Goal: Task Accomplishment & Management: Manage account settings

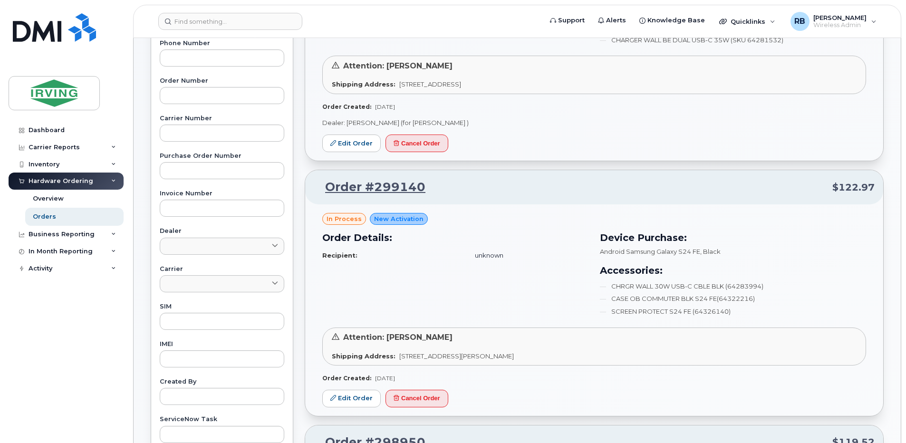
scroll to position [253, 0]
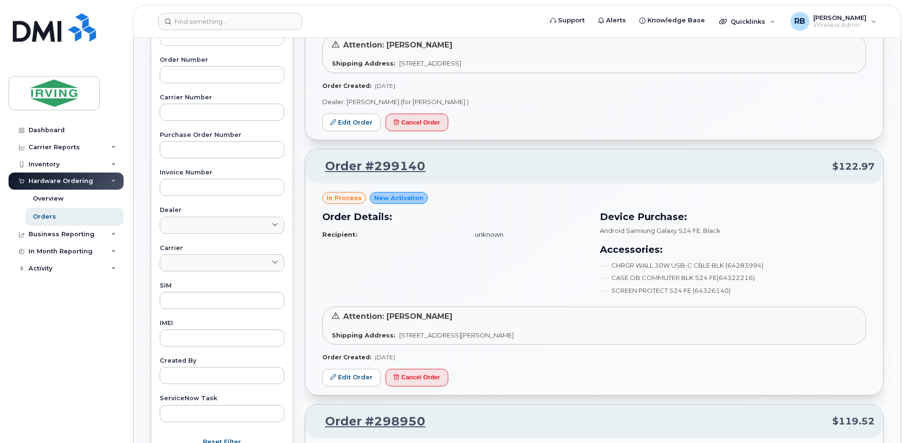
click at [79, 381] on div "Dashboard Carrier Reports Monthly Billing Roaming Reports Suspended Devices Sus…" at bounding box center [67, 275] width 117 height 307
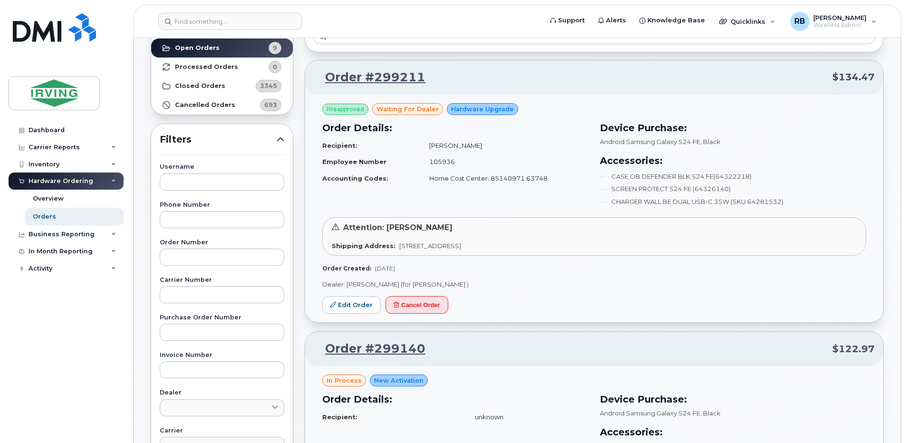
scroll to position [63, 0]
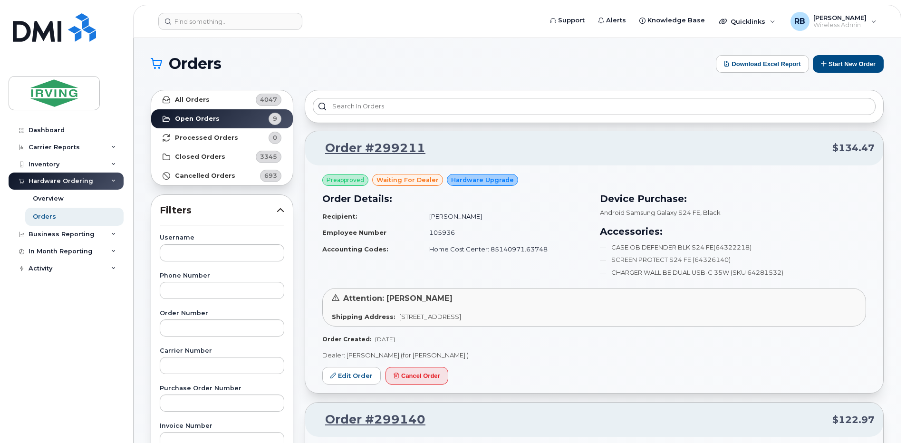
drag, startPoint x: 631, startPoint y: 206, endPoint x: 586, endPoint y: 159, distance: 64.9
click at [586, 159] on div "Order #299211 $134.47" at bounding box center [594, 148] width 578 height 34
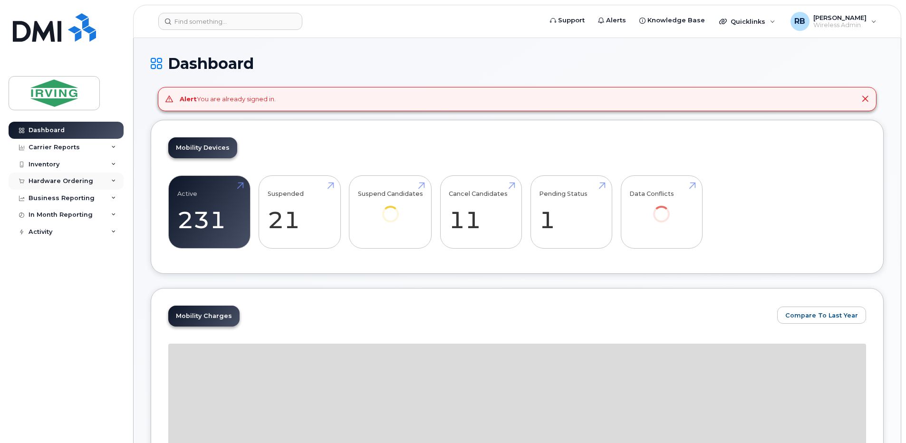
click at [62, 184] on div "Hardware Ordering" at bounding box center [61, 181] width 65 height 8
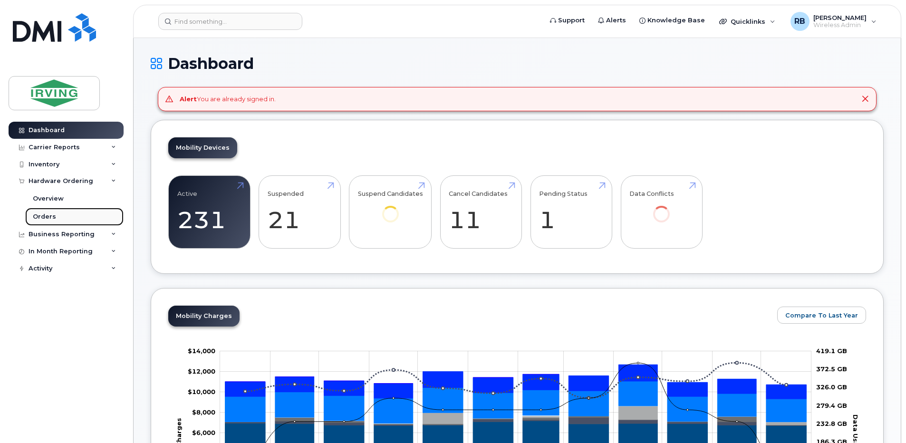
click at [49, 212] on link "Orders" at bounding box center [74, 217] width 98 height 18
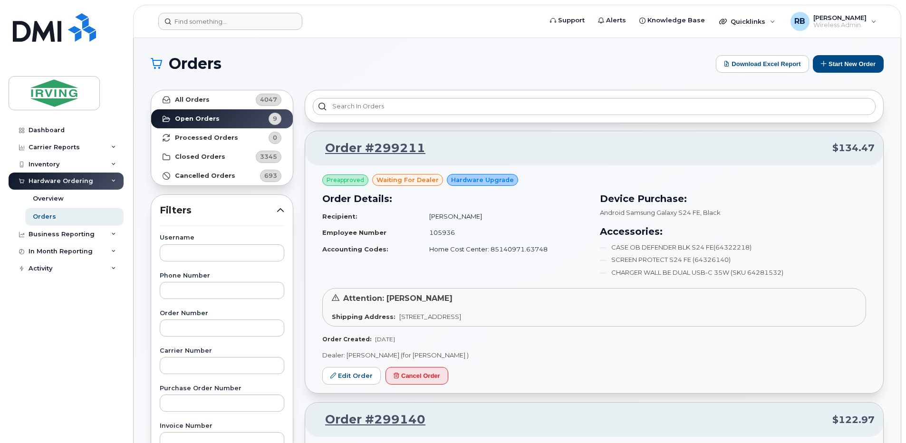
click at [431, 25] on form at bounding box center [347, 21] width 378 height 17
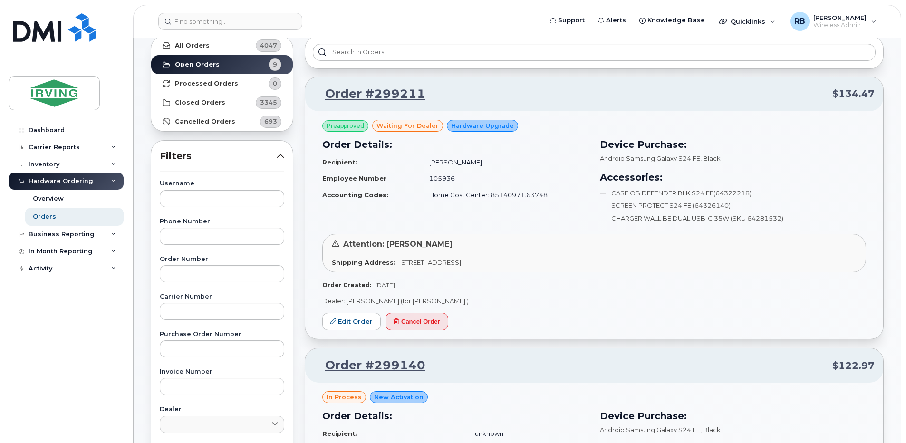
scroll to position [127, 0]
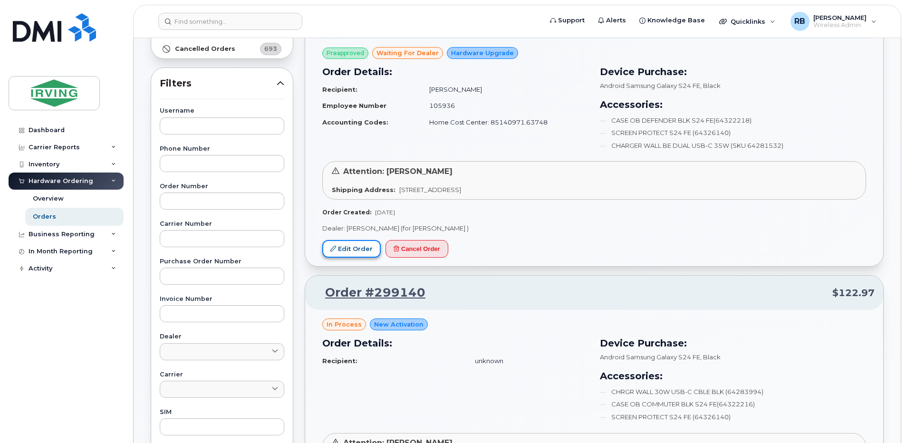
click at [363, 252] on link "Edit Order" at bounding box center [351, 249] width 58 height 18
click at [56, 131] on div "Dashboard" at bounding box center [47, 130] width 36 height 8
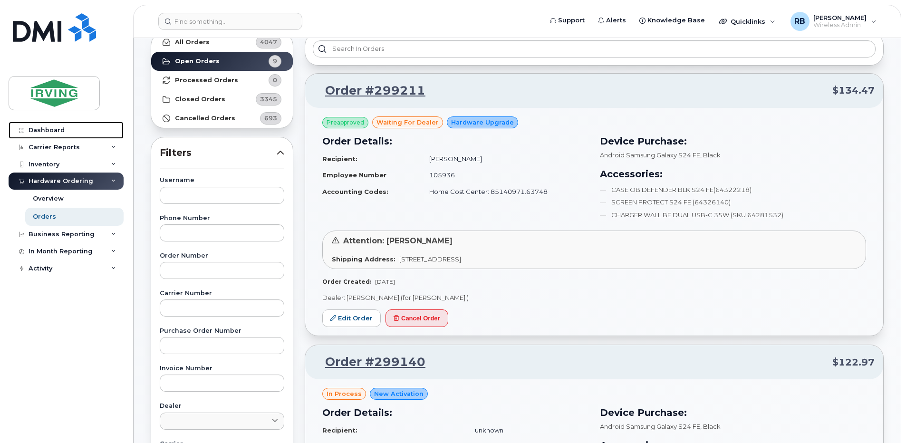
scroll to position [0, 0]
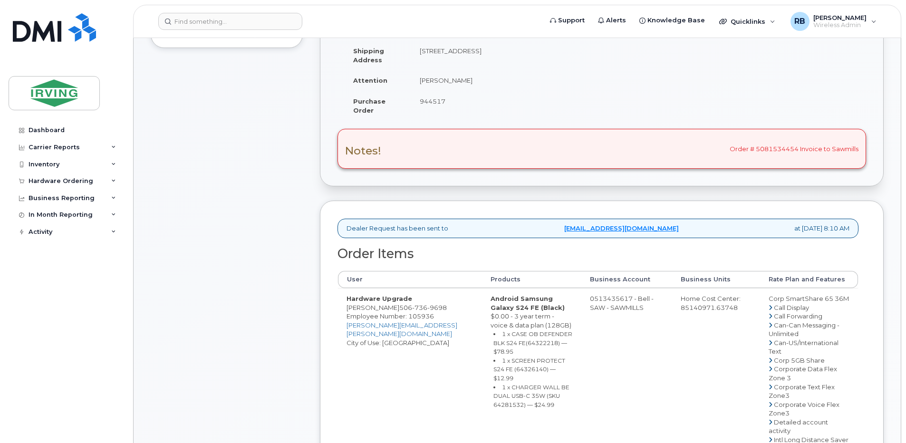
scroll to position [190, 0]
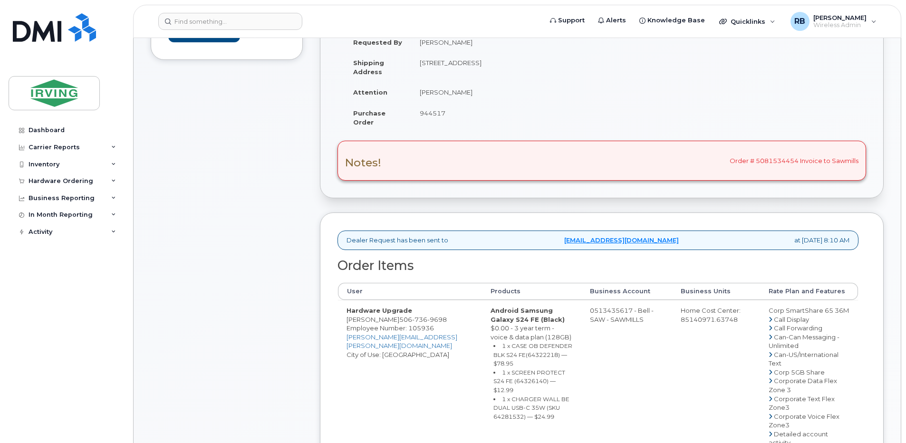
click at [423, 113] on span "944517" at bounding box center [433, 113] width 26 height 8
copy span "944517"
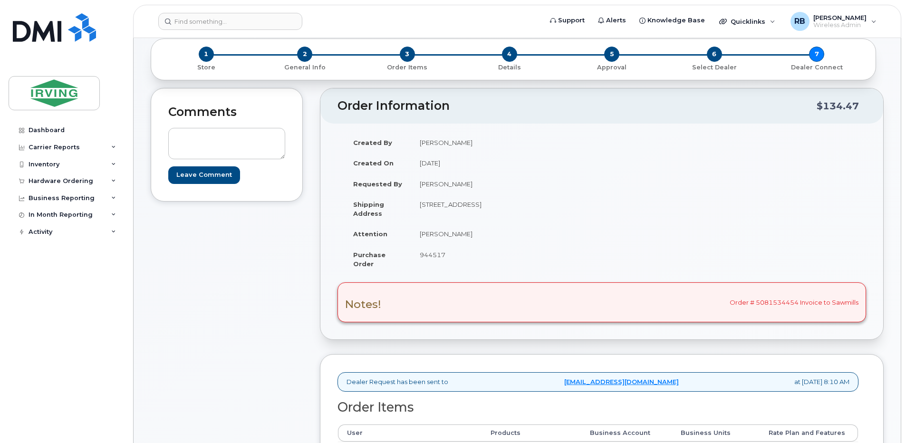
scroll to position [0, 0]
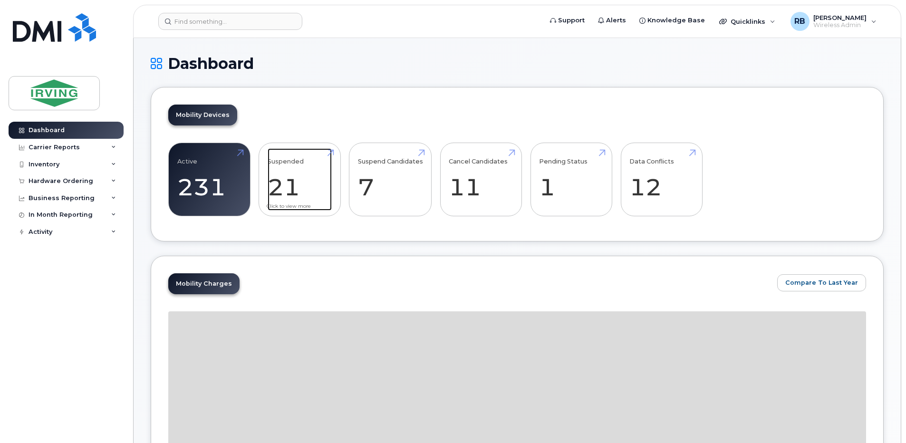
click at [293, 178] on link "Suspended 21 -95%" at bounding box center [300, 179] width 64 height 63
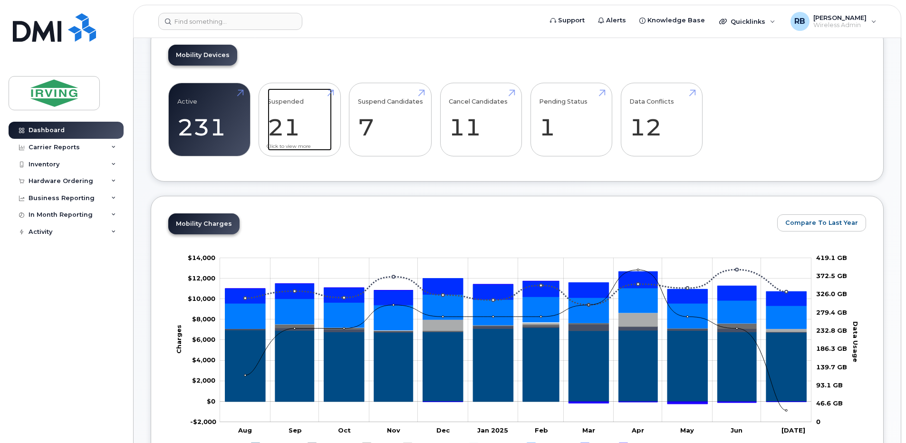
scroll to position [180, 0]
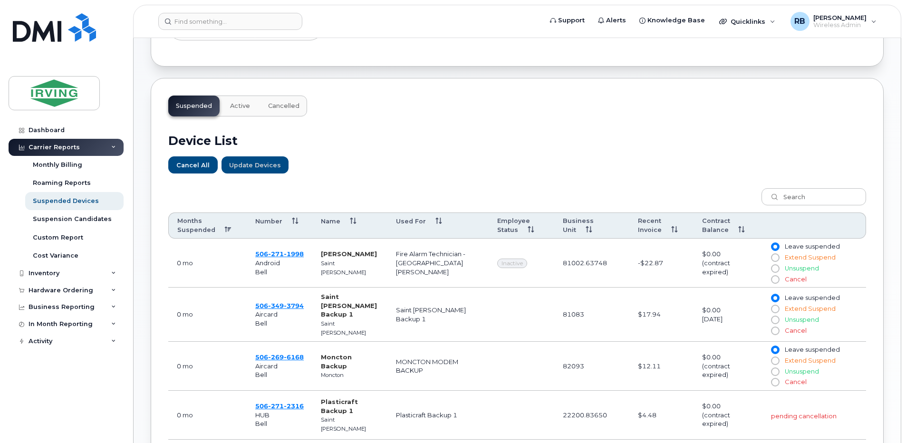
scroll to position [253, 0]
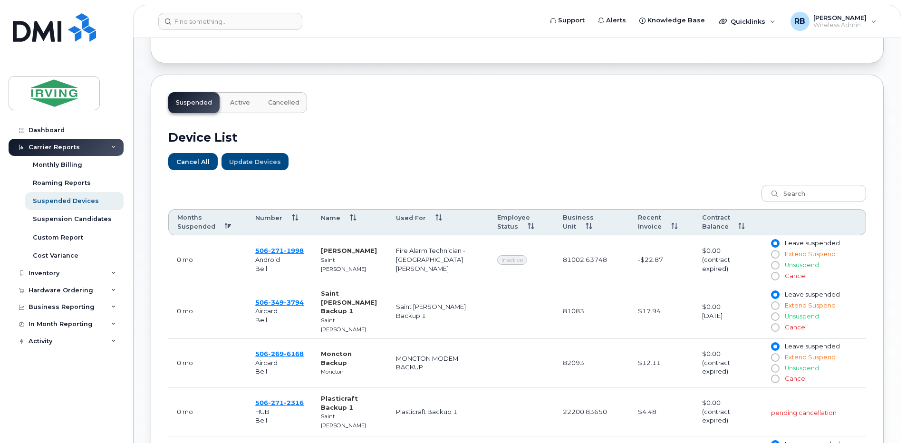
click at [295, 217] on th "Number" at bounding box center [280, 222] width 66 height 27
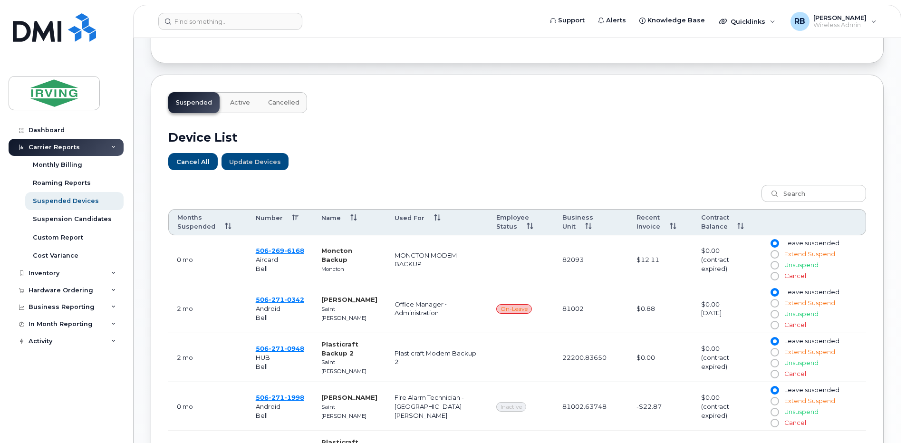
click at [223, 225] on th "Months Suspended" at bounding box center [207, 222] width 79 height 27
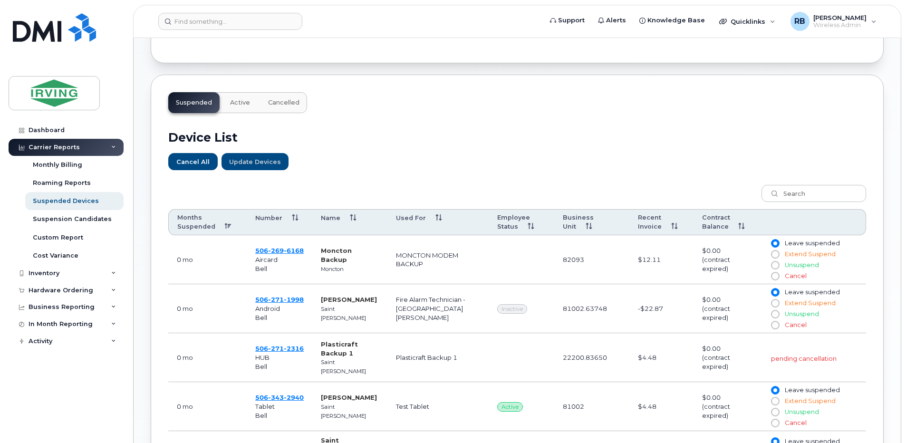
click at [223, 225] on th "Months Suspended" at bounding box center [207, 222] width 78 height 27
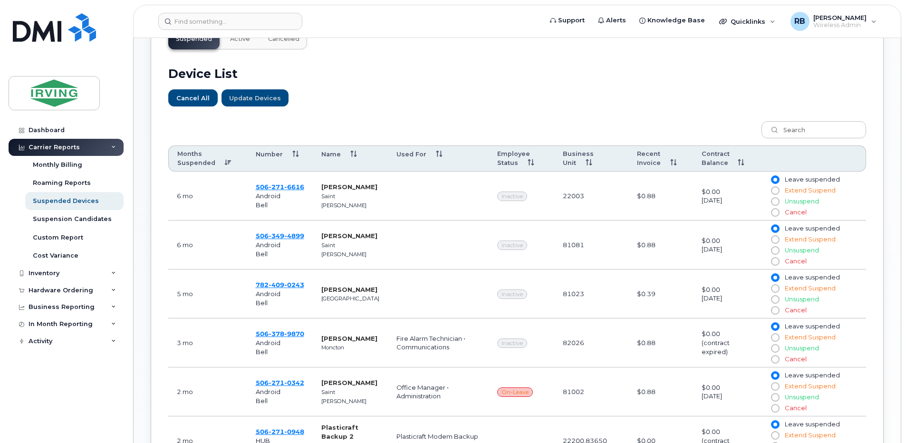
scroll to position [380, 0]
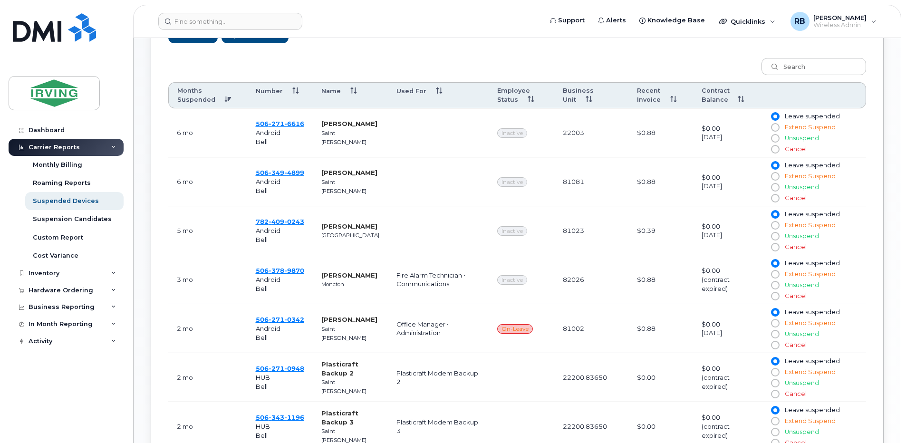
click at [275, 128] on td "506 271 6616 Android Bell" at bounding box center [280, 132] width 66 height 49
click at [276, 126] on span "271" at bounding box center [277, 124] width 16 height 8
click at [271, 171] on span "349" at bounding box center [277, 173] width 16 height 8
click at [217, 25] on input at bounding box center [230, 21] width 144 height 17
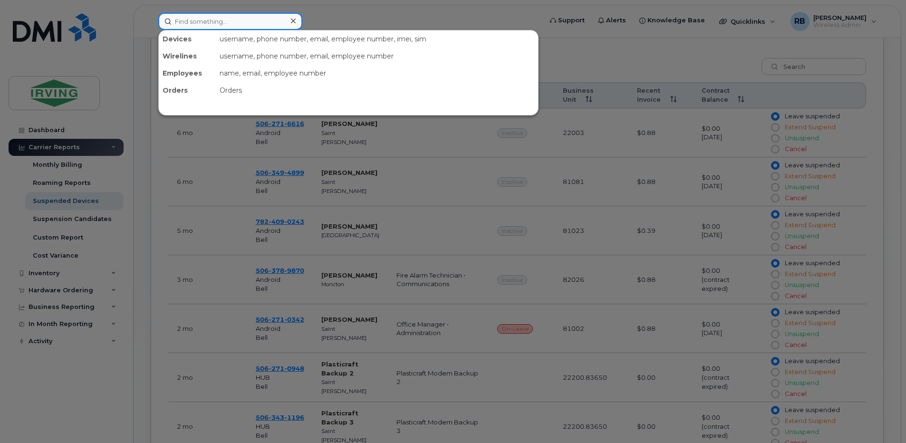
paste input "5063494899"
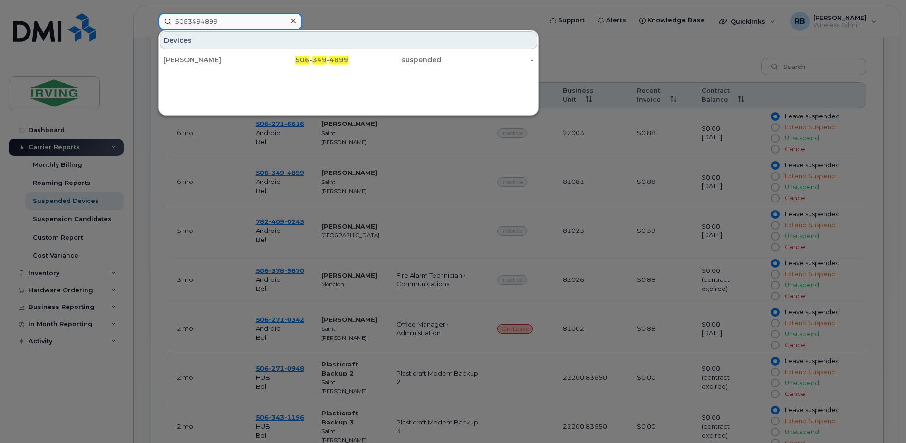
type input "5063494899"
click at [145, 106] on div at bounding box center [453, 221] width 906 height 443
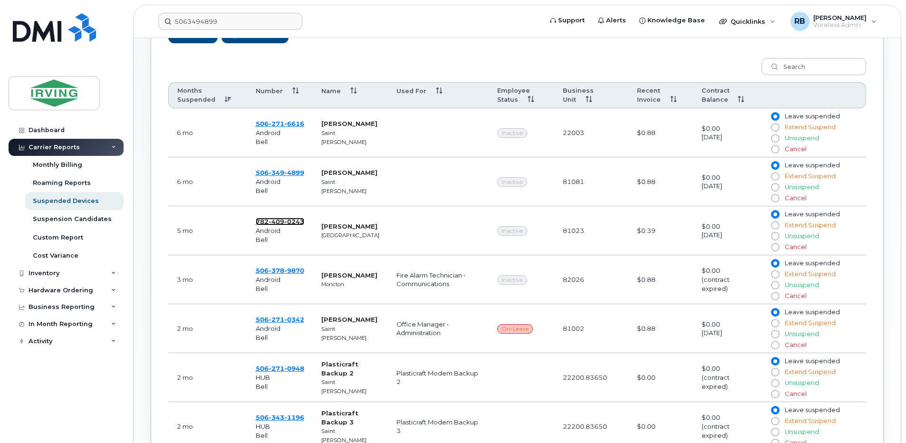
click at [266, 221] on span "782 409 0243" at bounding box center [280, 222] width 48 height 8
click at [267, 269] on span "506 378 9870" at bounding box center [280, 271] width 48 height 8
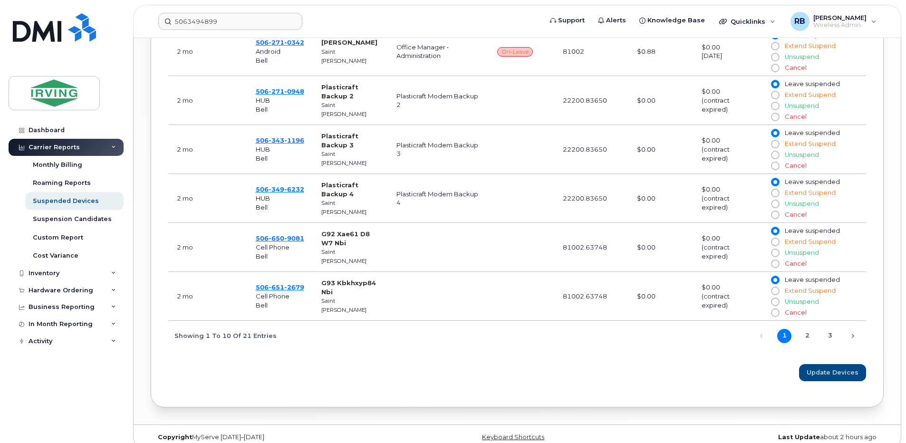
scroll to position [669, 0]
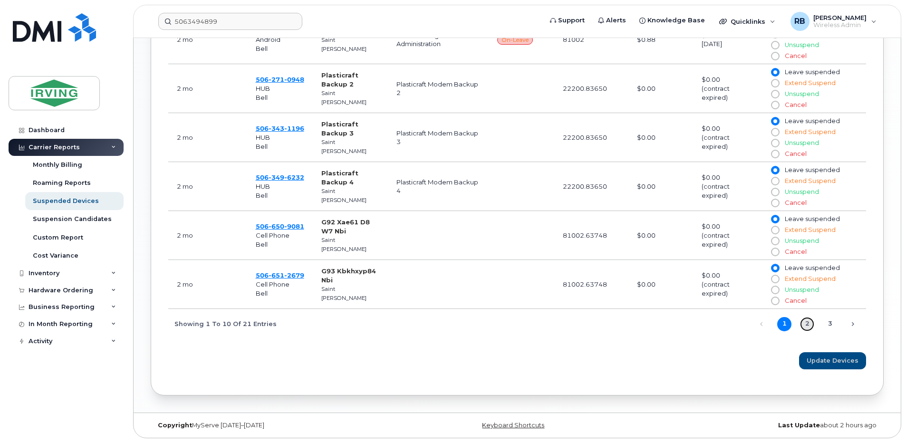
click at [805, 322] on link "2" at bounding box center [807, 324] width 14 height 14
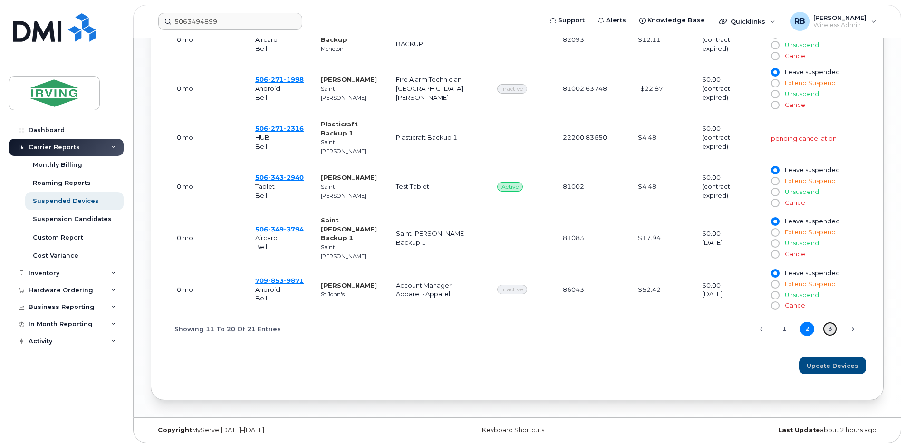
click at [832, 325] on link "3" at bounding box center [830, 329] width 14 height 14
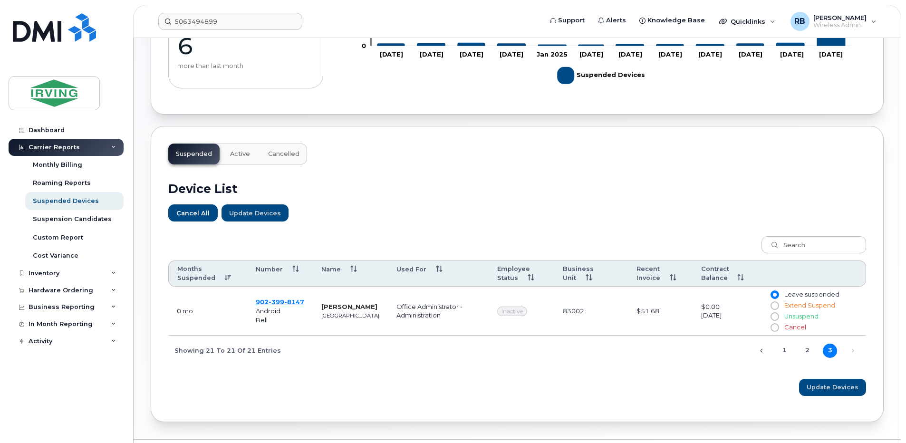
scroll to position [229, 0]
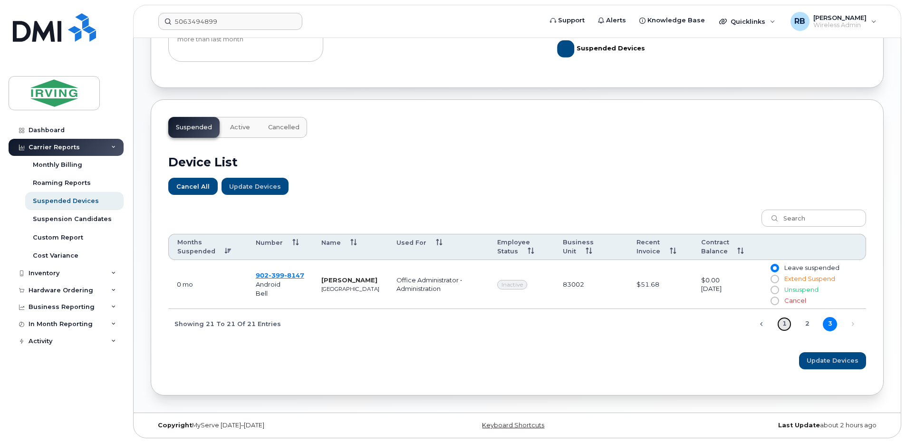
click at [780, 324] on link "1" at bounding box center [784, 324] width 14 height 14
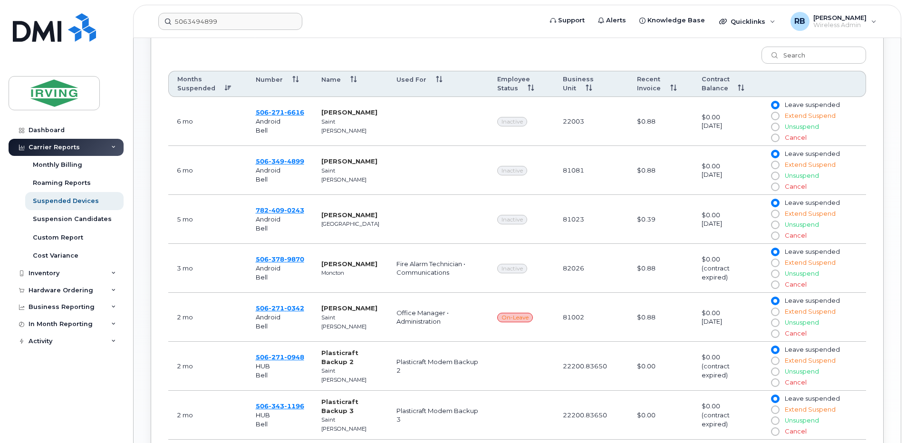
scroll to position [419, 0]
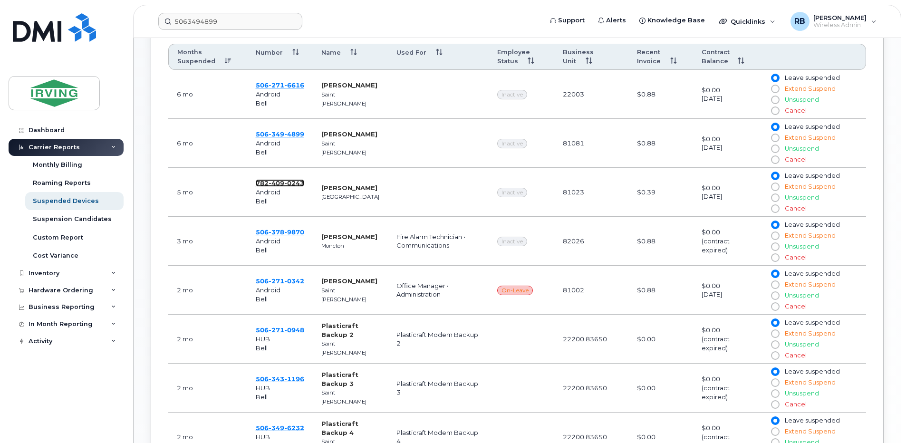
click at [288, 183] on span "0243" at bounding box center [294, 183] width 20 height 8
click at [288, 182] on span "0243" at bounding box center [294, 183] width 20 height 8
click at [285, 233] on span "9870" at bounding box center [294, 232] width 20 height 8
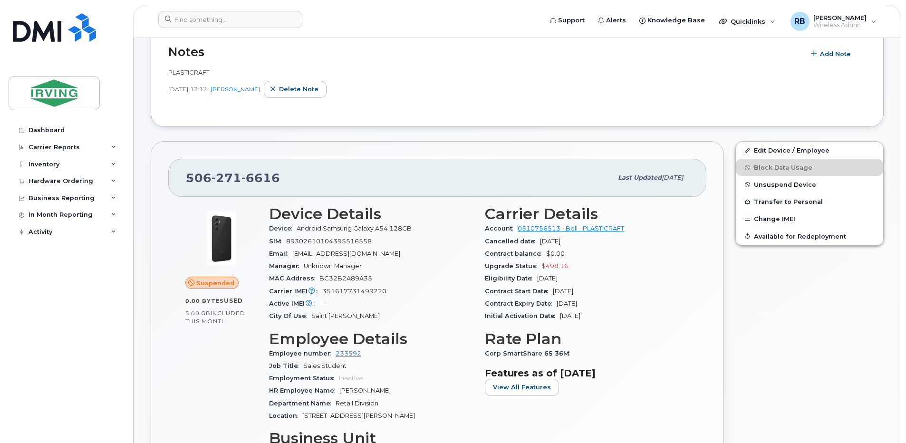
scroll to position [190, 0]
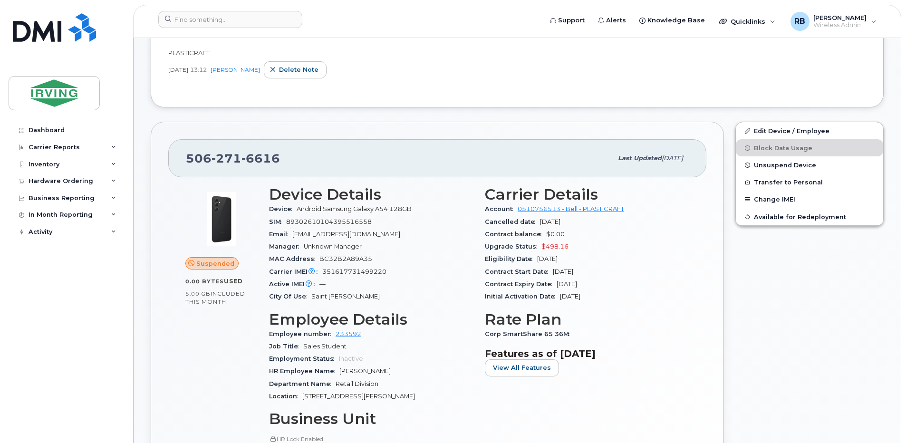
click at [217, 157] on span "271" at bounding box center [227, 158] width 30 height 14
copy span "506 271 6616"
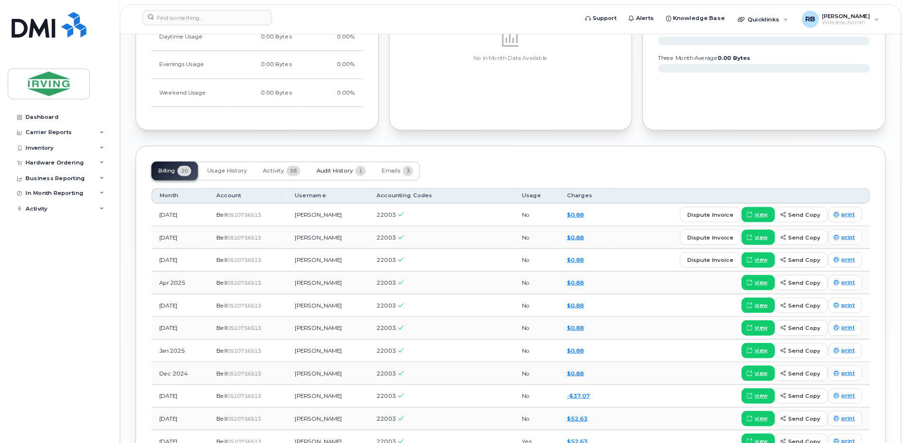
scroll to position [872, 0]
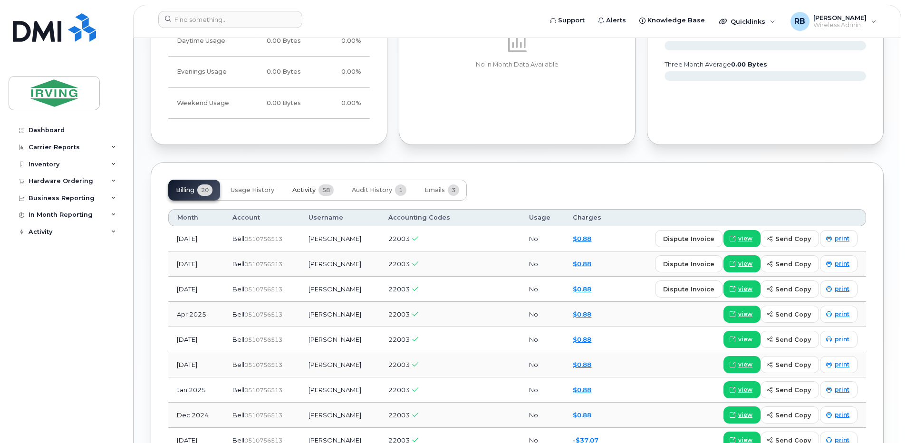
click at [303, 193] on span "Activity" at bounding box center [303, 190] width 23 height 8
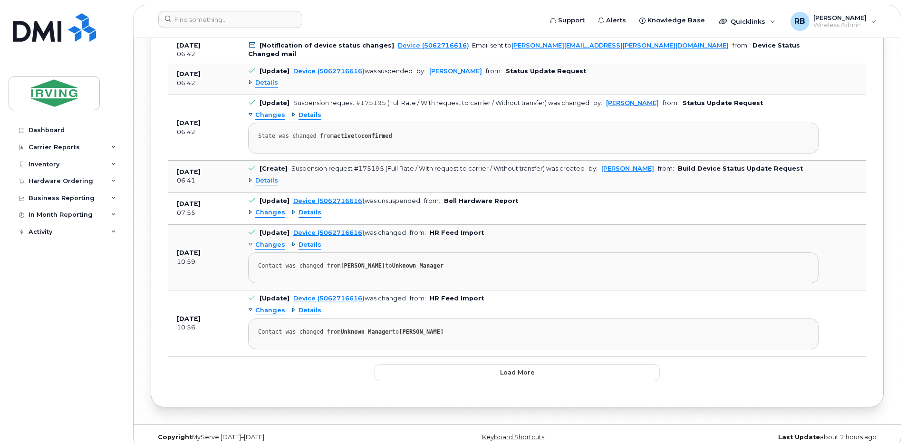
scroll to position [1889, 0]
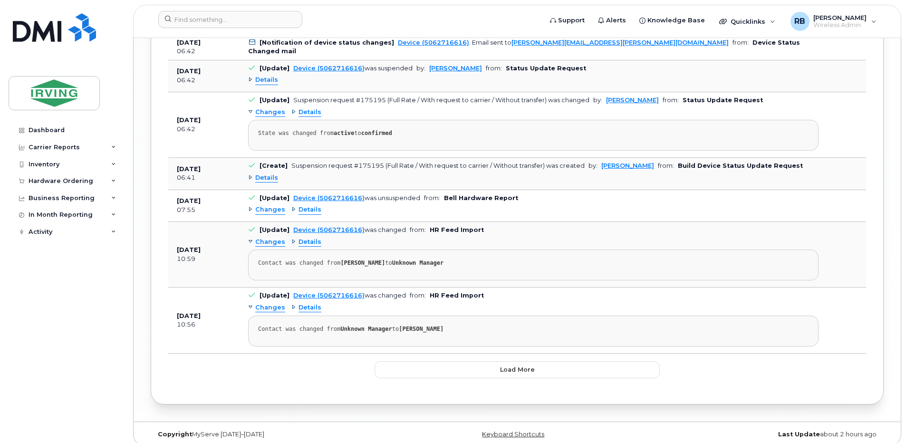
click at [271, 174] on span "Details" at bounding box center [266, 178] width 23 height 9
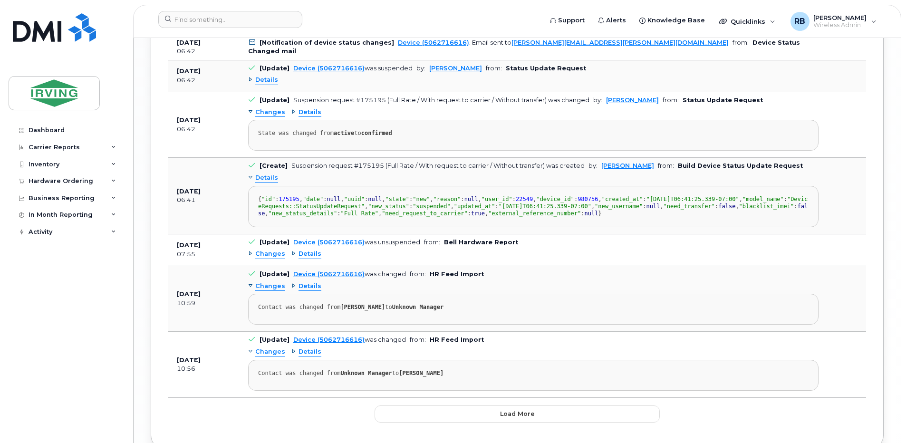
click at [271, 174] on span "Details" at bounding box center [266, 178] width 23 height 9
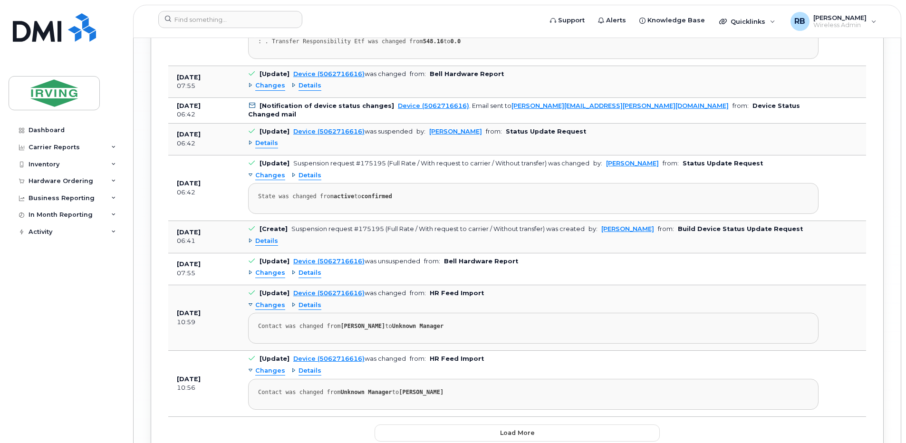
scroll to position [1762, 0]
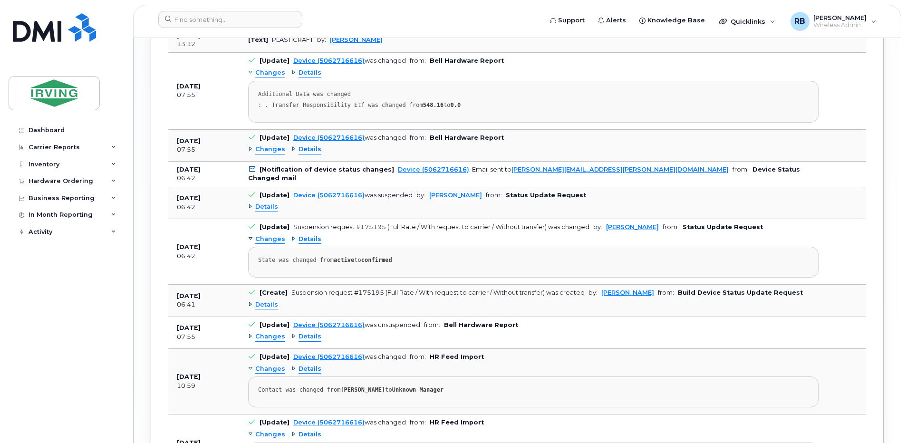
click at [273, 203] on span "Details" at bounding box center [266, 207] width 23 height 9
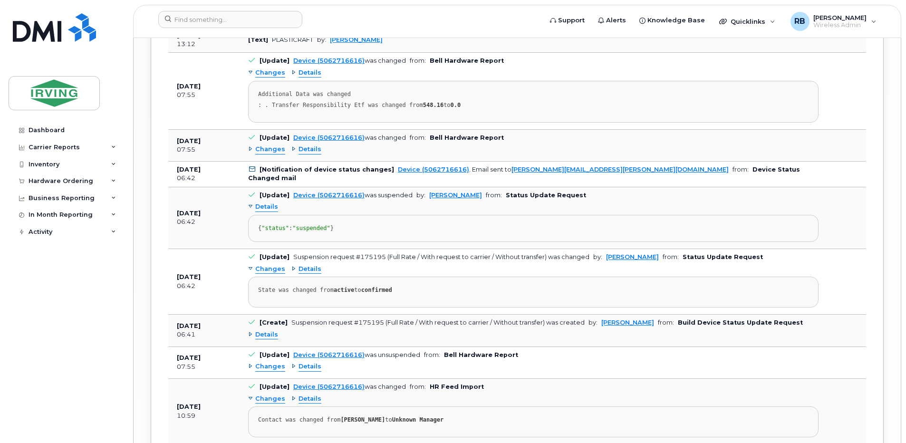
click at [273, 203] on span "Details" at bounding box center [266, 207] width 23 height 9
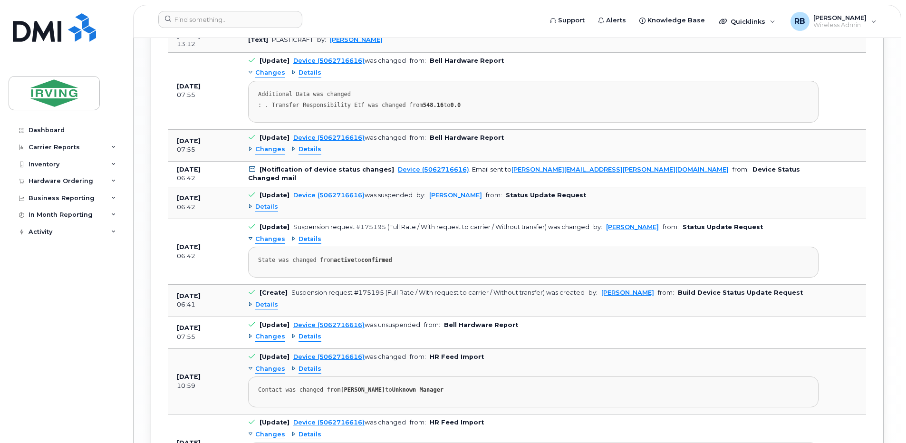
click at [303, 235] on span "Details" at bounding box center [310, 239] width 23 height 9
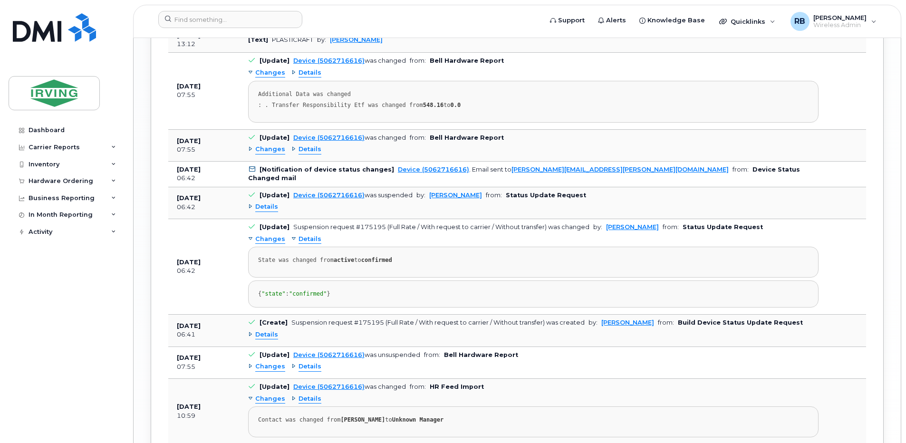
click at [303, 235] on span "Details" at bounding box center [310, 239] width 23 height 9
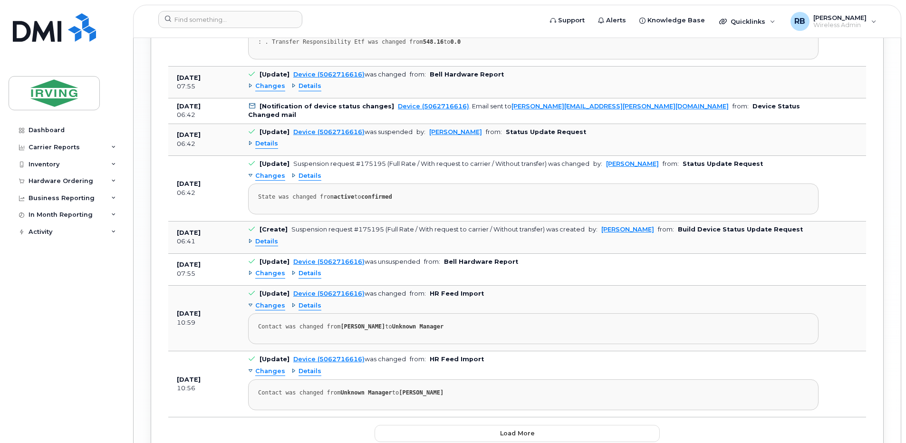
scroll to position [1825, 0]
click at [274, 237] on span "Details" at bounding box center [266, 241] width 23 height 9
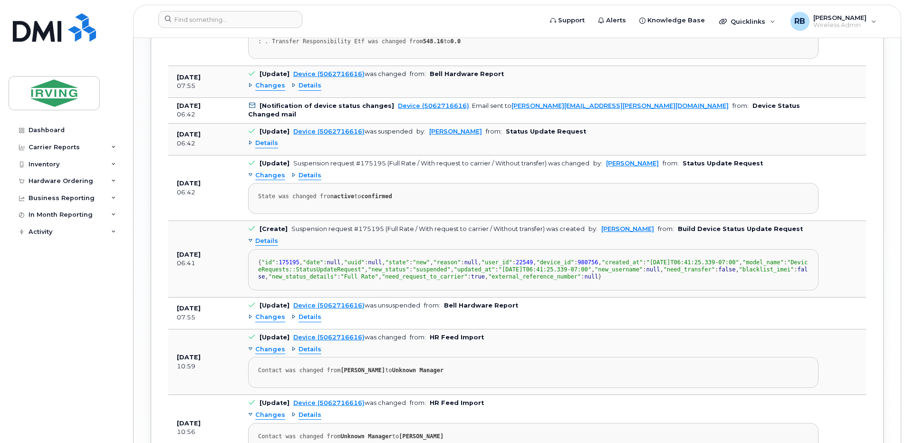
click at [273, 237] on span "Details" at bounding box center [266, 241] width 23 height 9
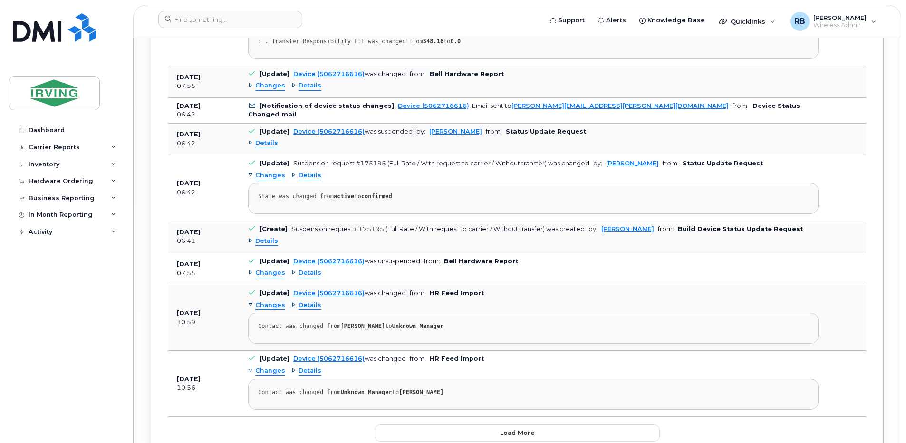
click at [302, 269] on span "Details" at bounding box center [310, 273] width 23 height 9
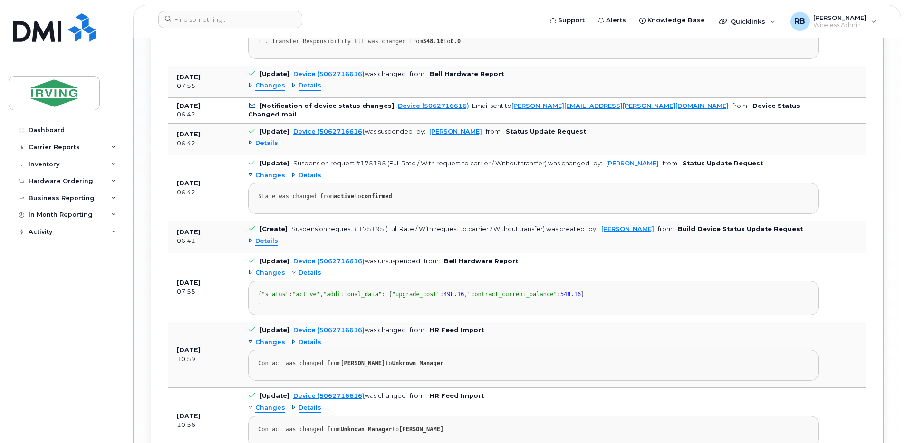
click at [302, 269] on span "Details" at bounding box center [310, 273] width 23 height 9
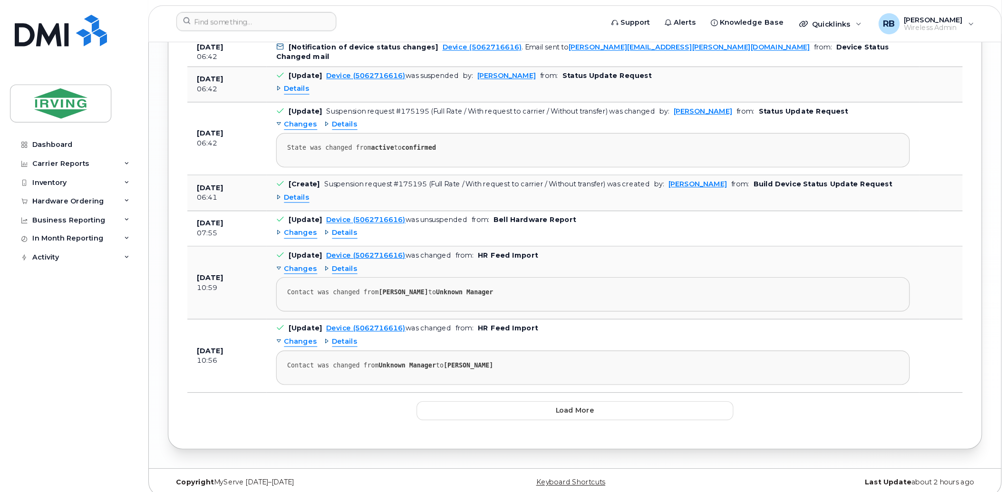
scroll to position [1842, 0]
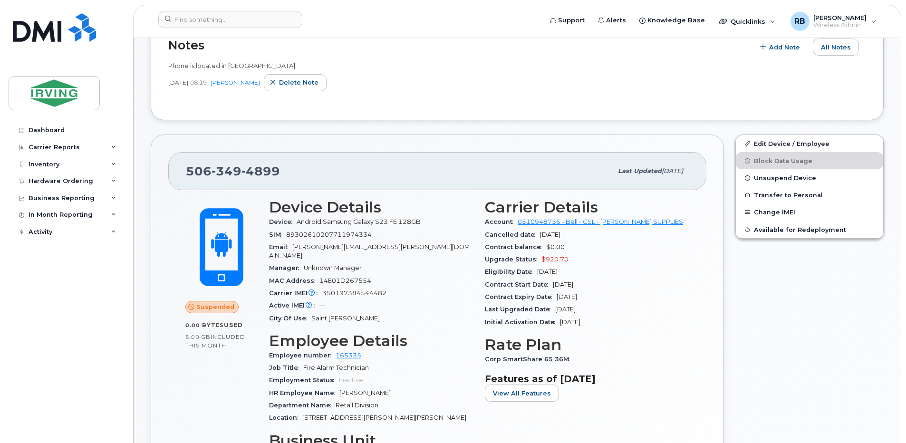
scroll to position [190, 0]
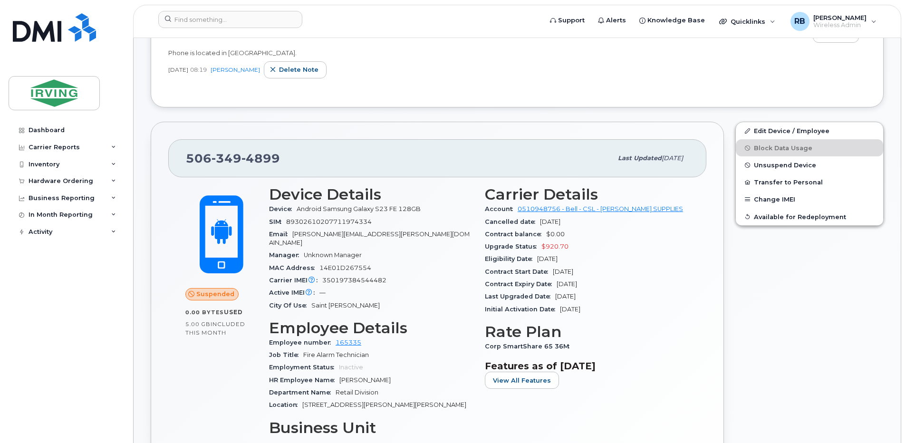
click at [262, 155] on span "4899" at bounding box center [261, 158] width 39 height 14
copy span "[PHONE_NUMBER]"
click at [396, 154] on div "[PHONE_NUMBER]" at bounding box center [399, 158] width 426 height 20
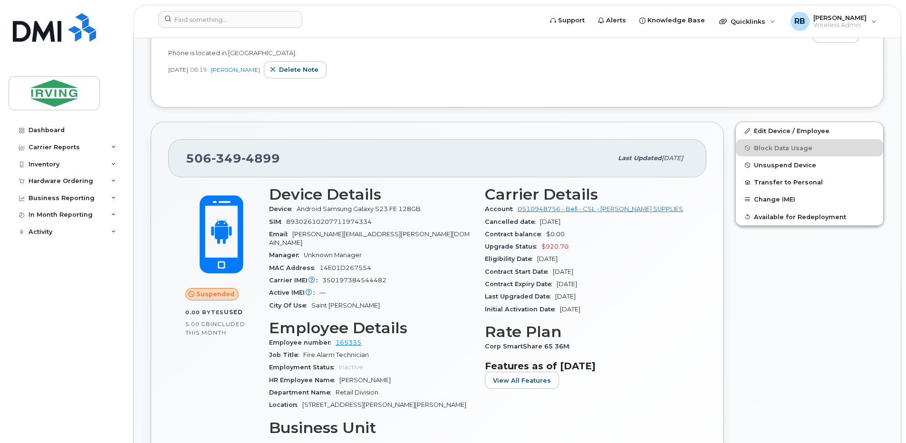
click at [342, 277] on span "350197384544482" at bounding box center [354, 280] width 64 height 7
click at [364, 277] on span "350197384544482" at bounding box center [354, 280] width 64 height 7
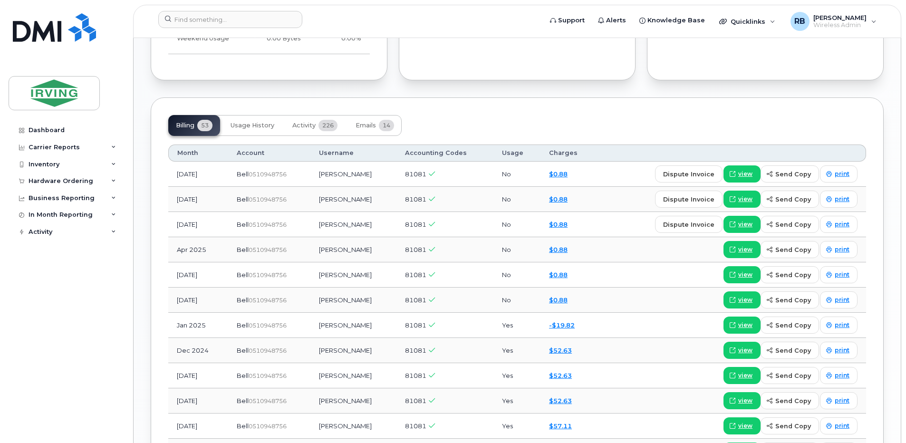
scroll to position [888, 0]
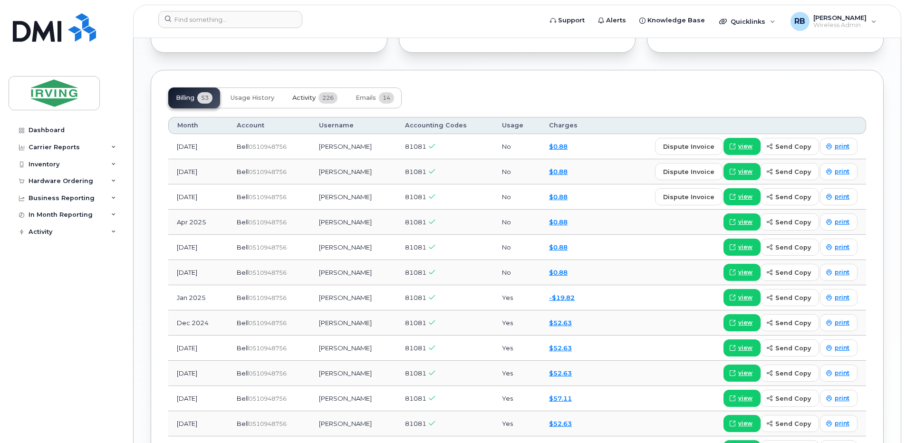
click at [306, 94] on span "Activity" at bounding box center [303, 98] width 23 height 8
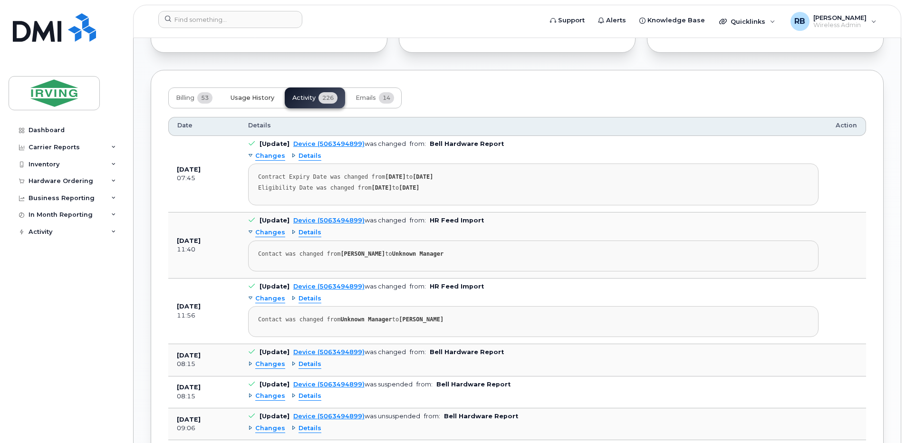
click at [276, 87] on button "Usage History" at bounding box center [252, 97] width 59 height 21
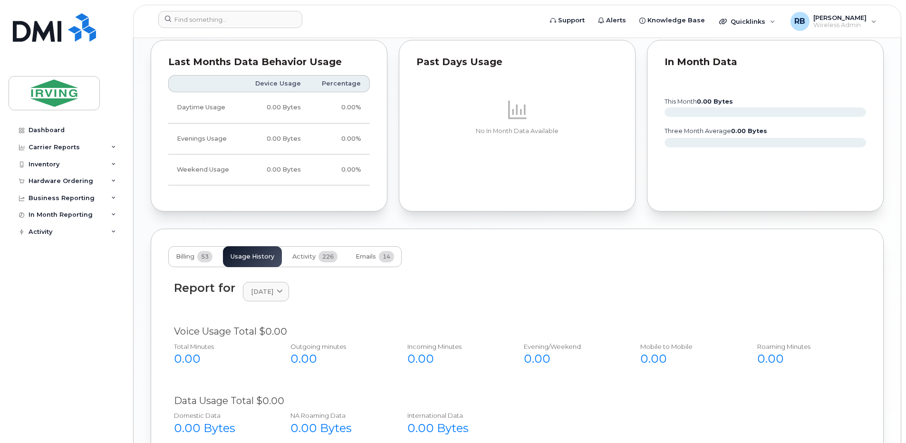
scroll to position [693, 0]
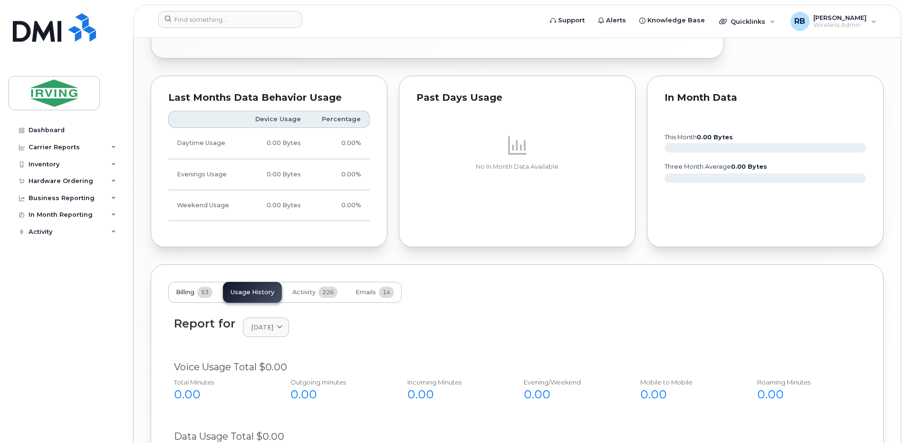
click at [191, 289] on span "Billing" at bounding box center [185, 293] width 19 height 8
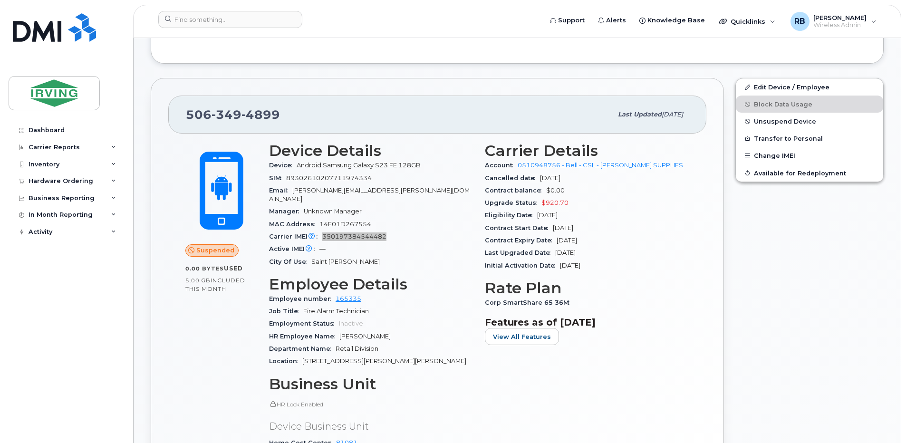
scroll to position [317, 0]
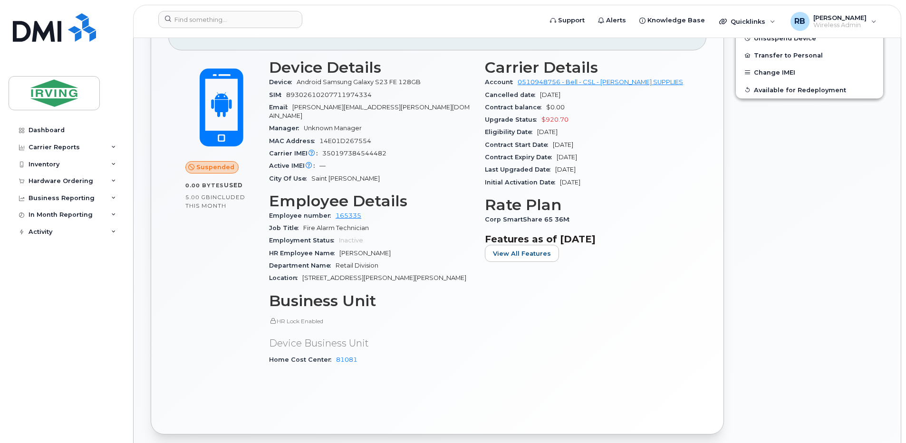
click at [145, 283] on div "506 349 4899 Last updated Jun 27, 2025 Suspended 0.00 Bytes  used 5.00 GB  incl…" at bounding box center [437, 214] width 585 height 451
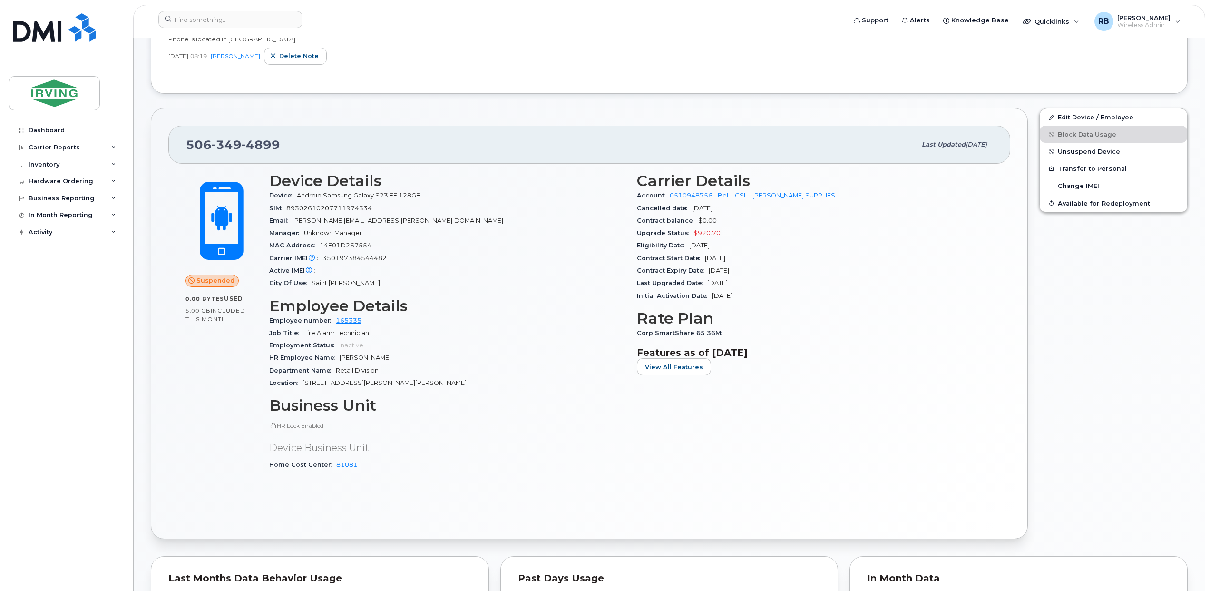
scroll to position [232, 0]
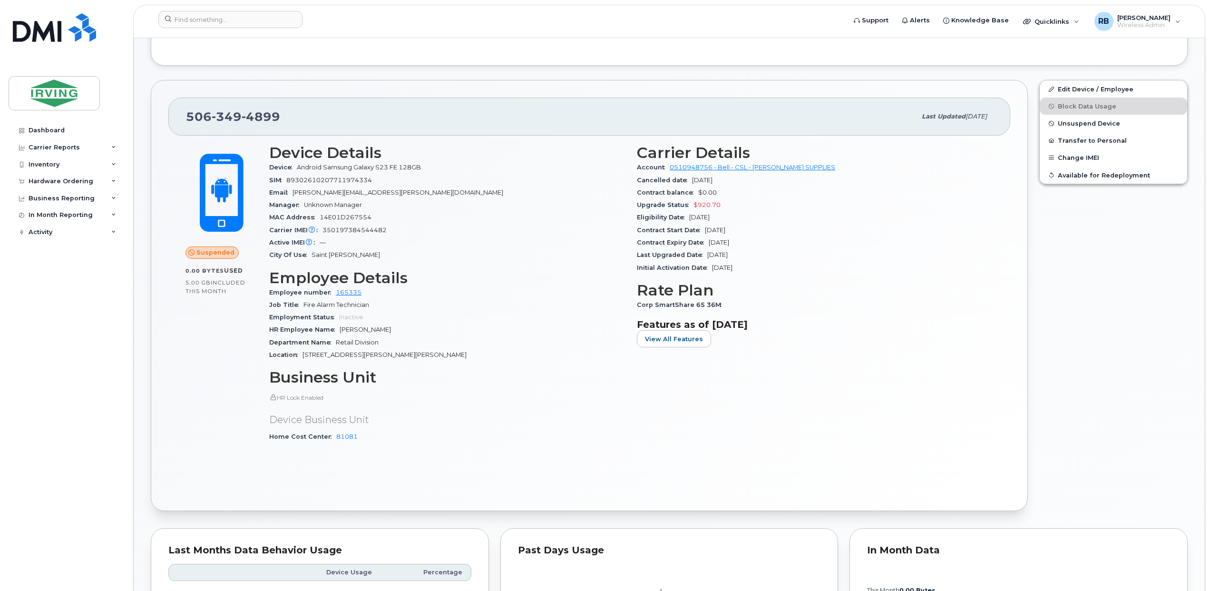
click at [668, 378] on div "Carrier Details Account 0510948756 - Bell - CSL - CHANDLER SUPPLIES Cancelled d…" at bounding box center [815, 297] width 368 height 318
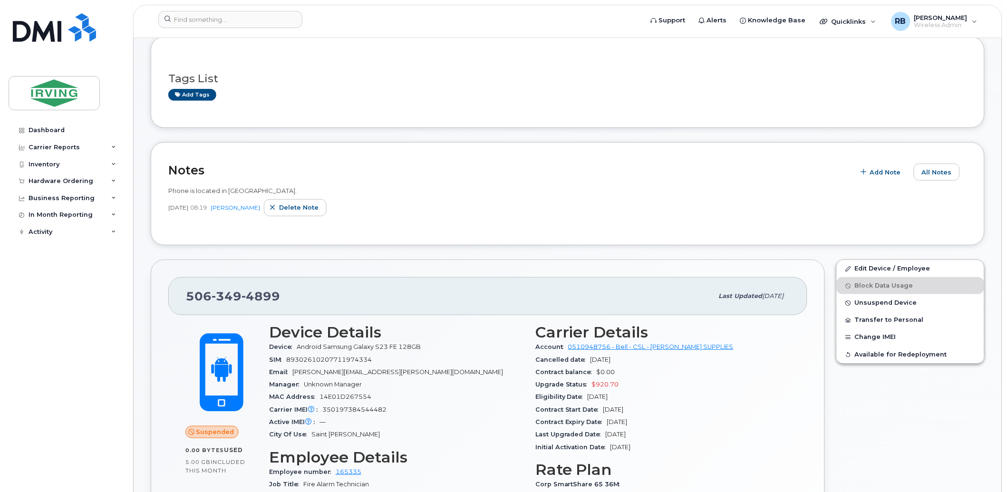
scroll to position [84, 0]
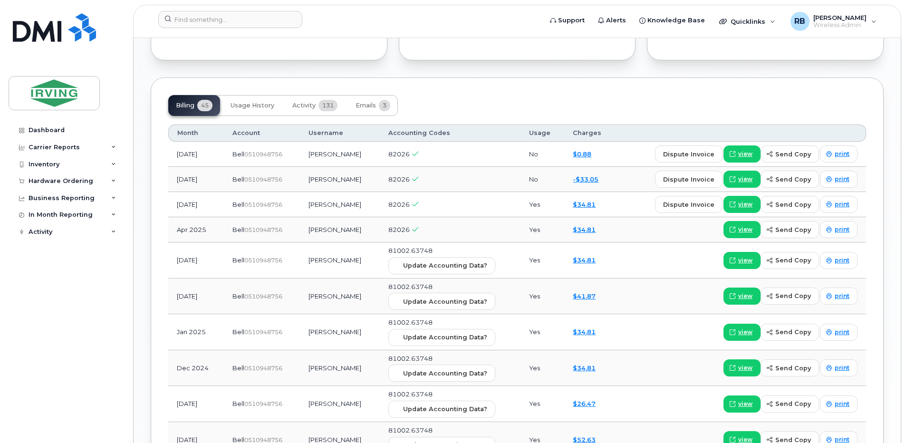
scroll to position [1078, 0]
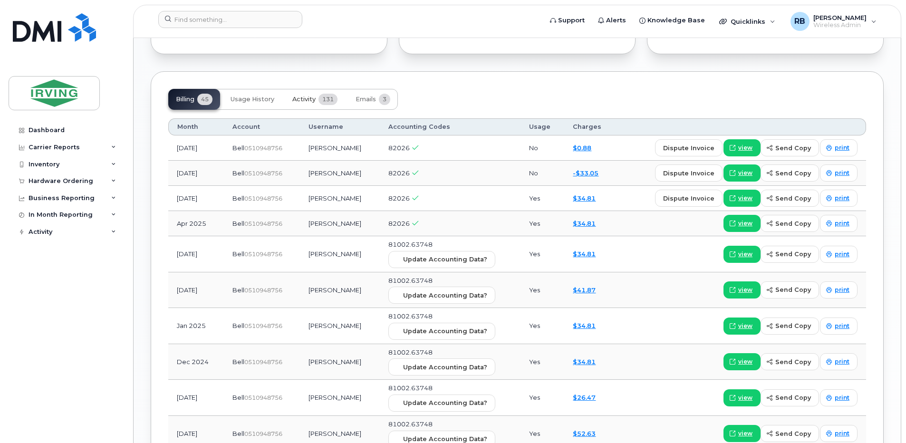
click at [309, 101] on span "Activity" at bounding box center [303, 100] width 23 height 8
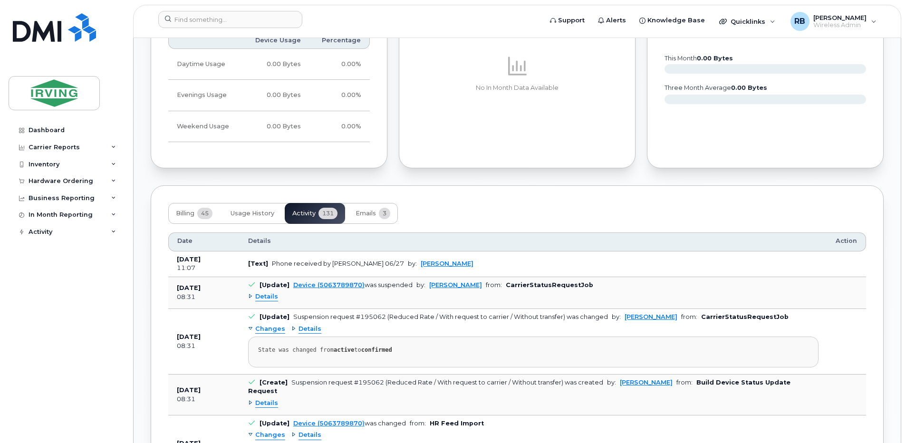
scroll to position [888, 0]
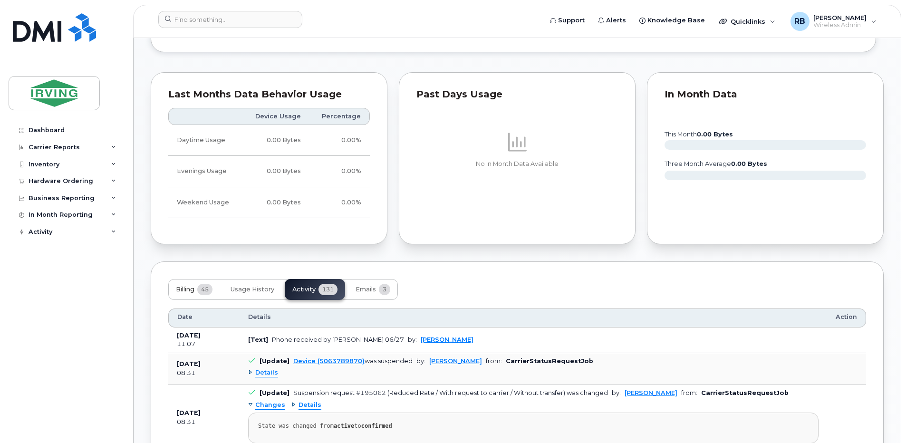
click at [193, 295] on button "Billing 45" at bounding box center [194, 289] width 52 height 21
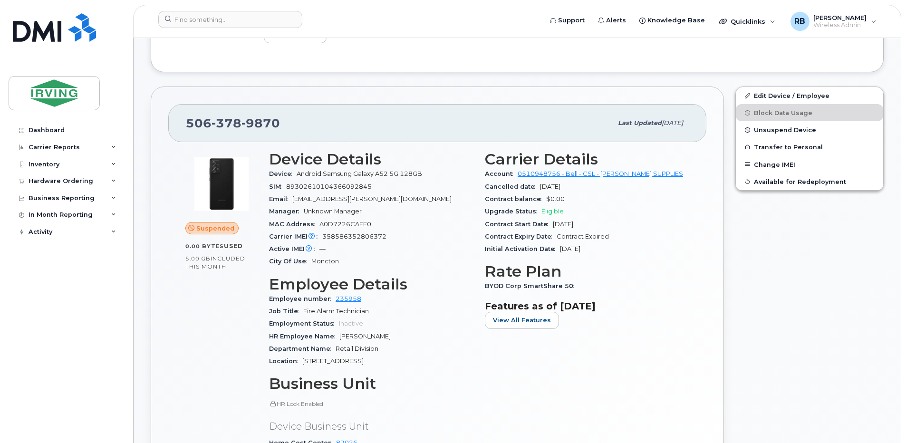
scroll to position [253, 0]
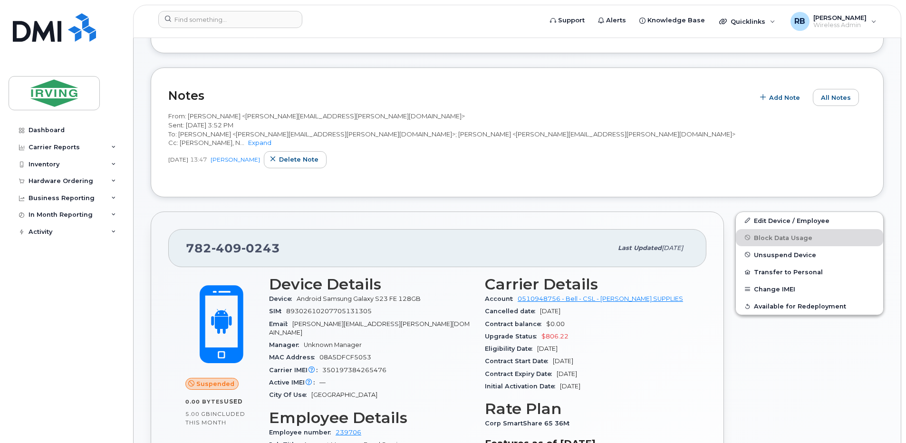
scroll to position [63, 0]
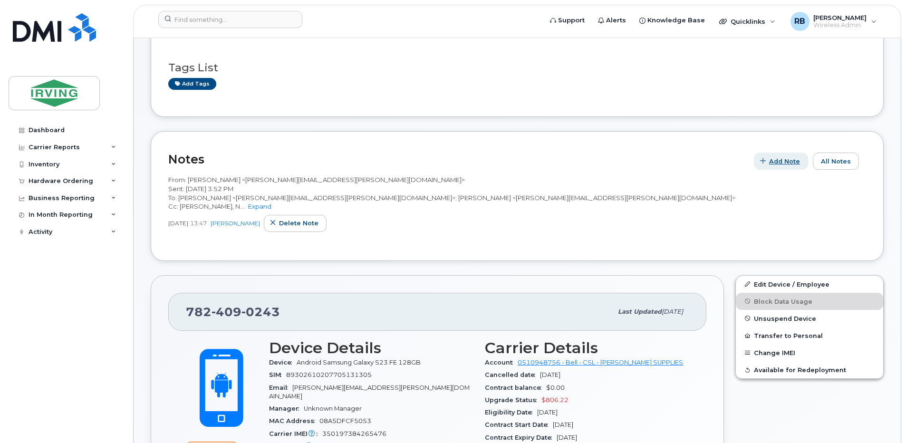
click at [787, 159] on span "Add Note" at bounding box center [784, 161] width 31 height 9
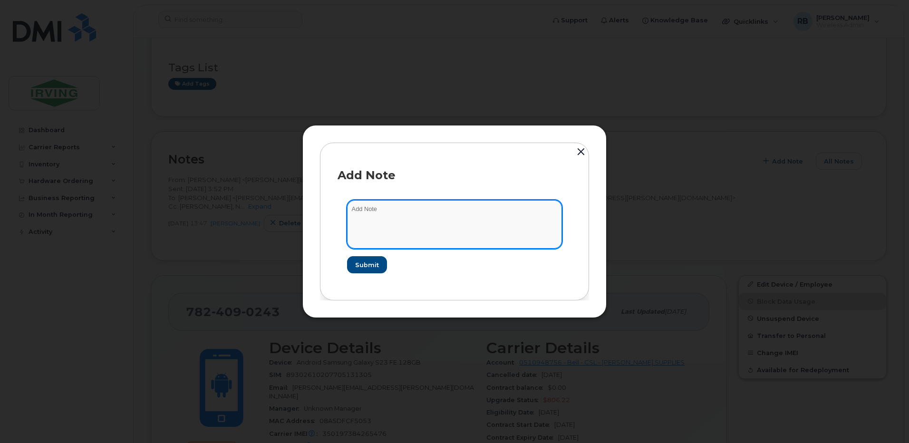
click at [453, 206] on textarea at bounding box center [454, 224] width 215 height 48
type textarea "Demo Line to Chloe Basque-Apparel Production"
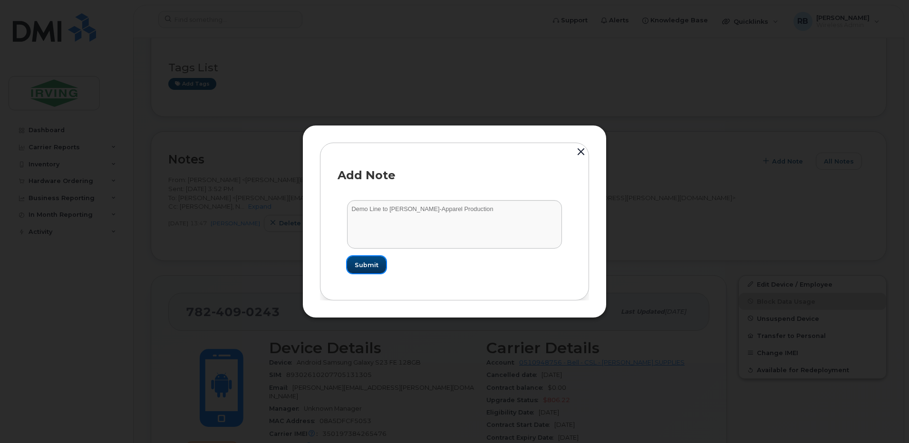
click at [377, 264] on span "Submit" at bounding box center [367, 265] width 24 height 9
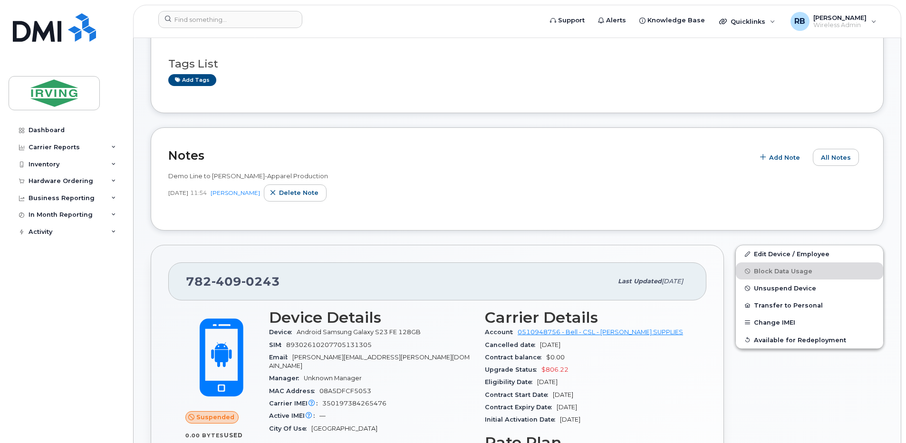
scroll to position [0, 0]
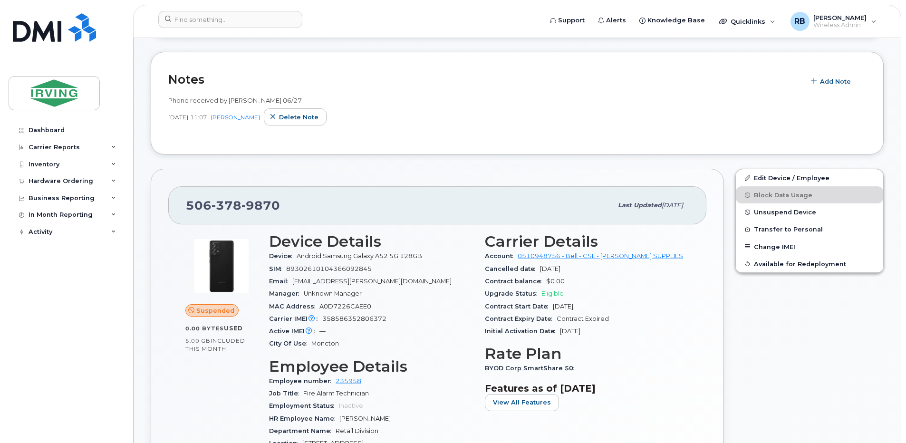
scroll to position [190, 0]
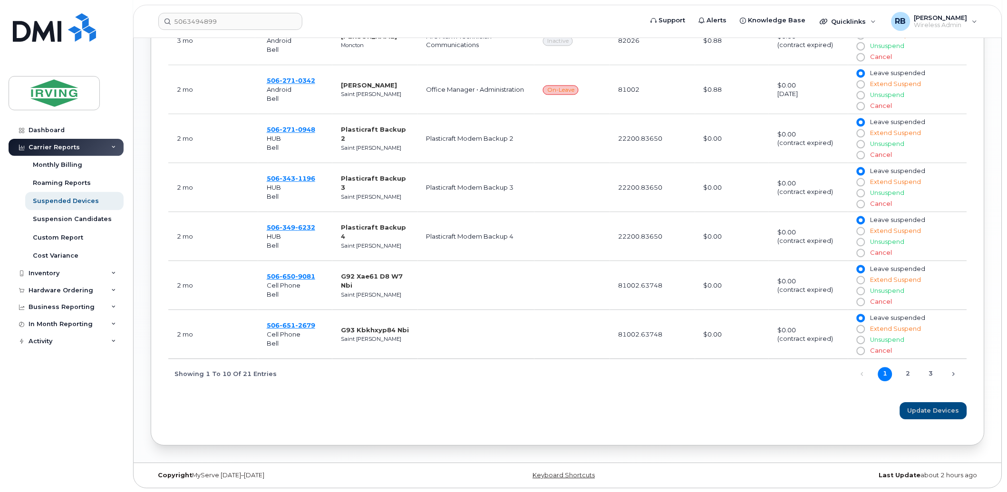
scroll to position [621, 0]
click at [952, 374] on link "Next" at bounding box center [954, 373] width 14 height 14
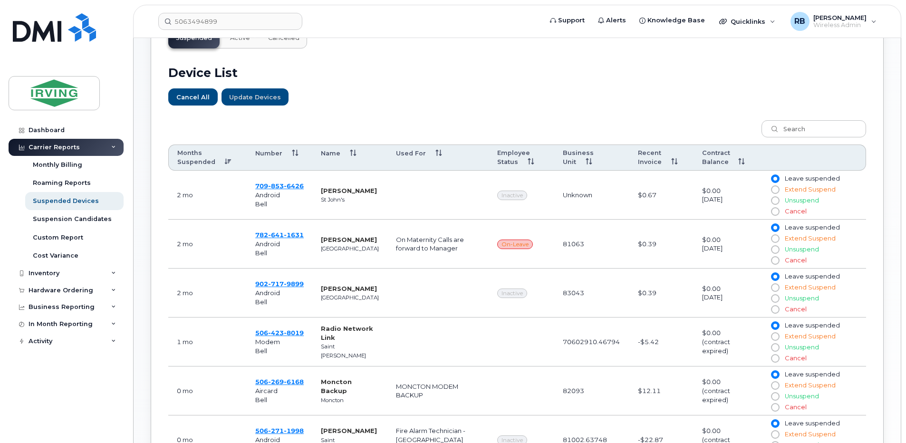
scroll to position [304, 0]
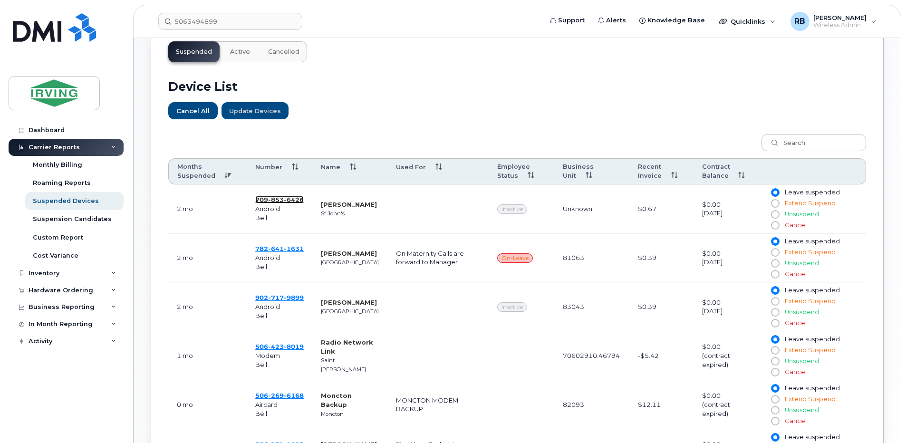
click at [290, 201] on span "6426" at bounding box center [294, 200] width 20 height 8
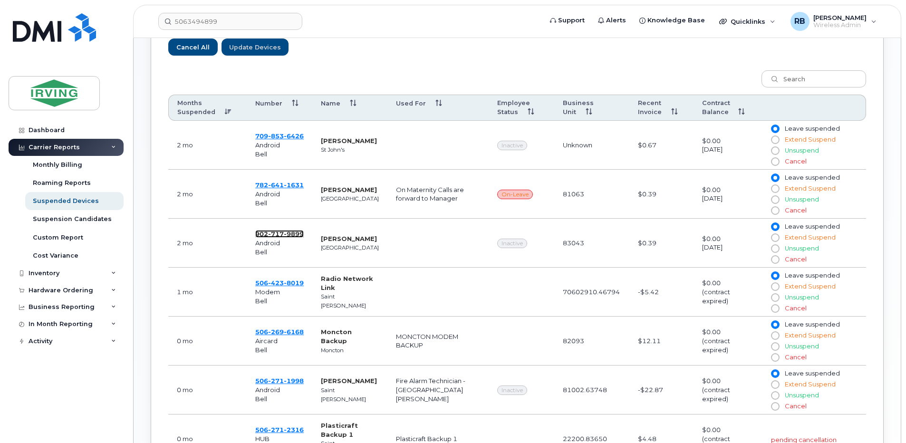
click at [289, 233] on span "9899" at bounding box center [294, 234] width 20 height 8
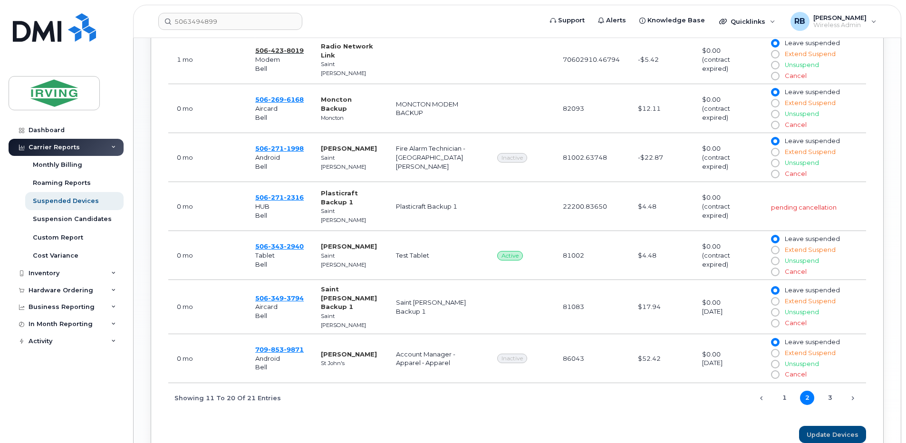
scroll to position [621, 0]
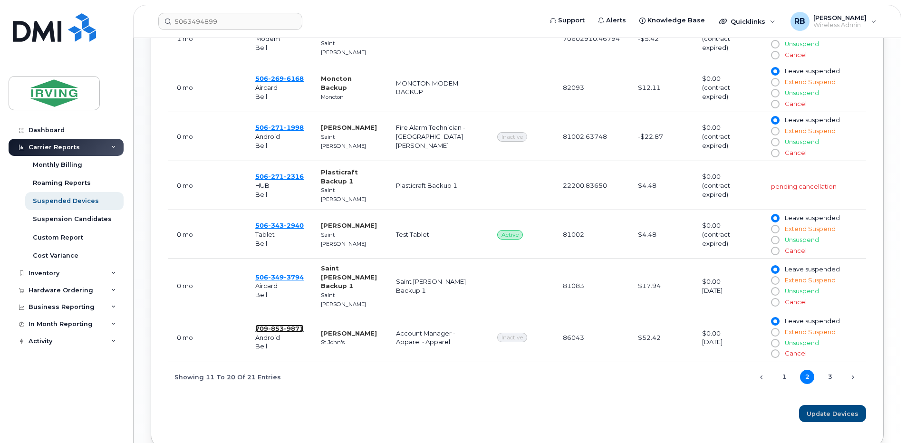
click at [269, 325] on span "853" at bounding box center [276, 329] width 16 height 8
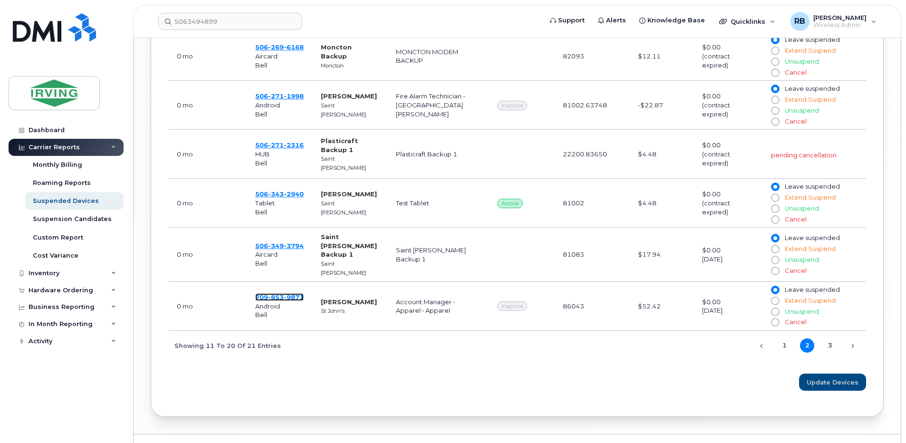
scroll to position [669, 0]
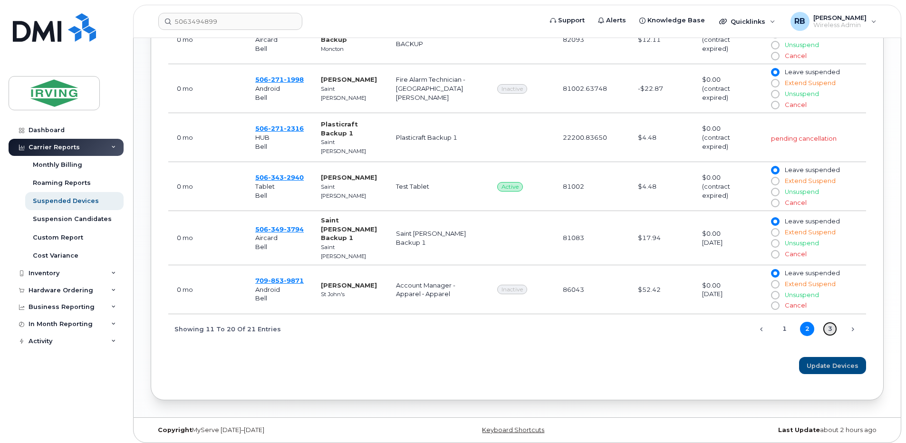
click at [832, 324] on link "3" at bounding box center [830, 329] width 14 height 14
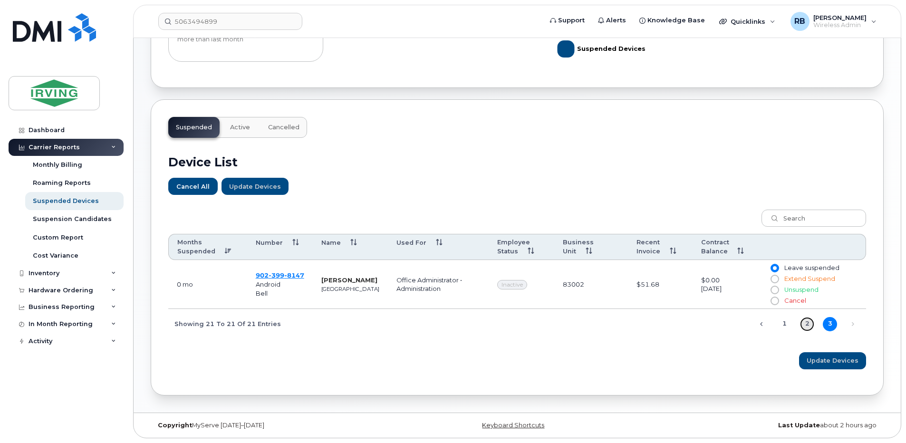
click at [805, 324] on link "2" at bounding box center [807, 324] width 14 height 14
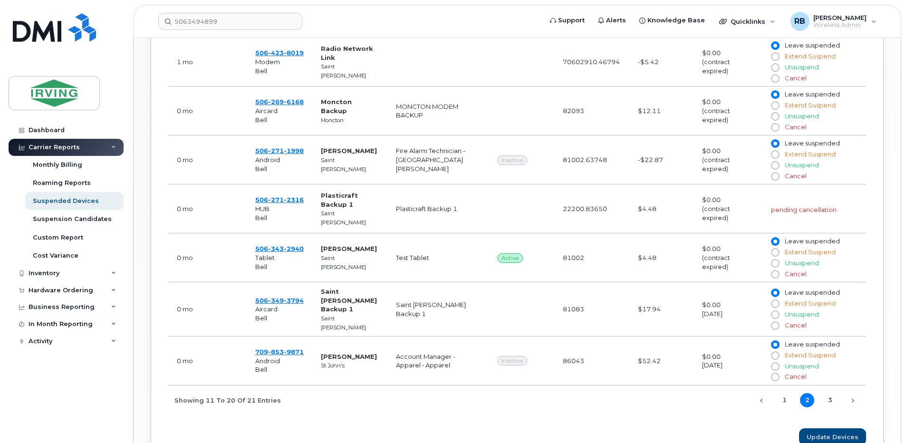
scroll to position [669, 0]
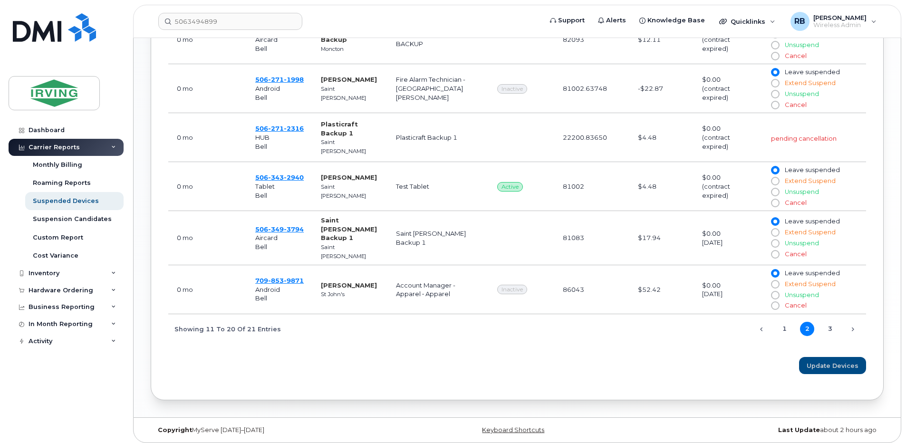
click at [571, 332] on div "Months Suspended Number Name Used For Employee Status Business Unit Recent Invo…" at bounding box center [517, 53] width 698 height 581
click at [827, 324] on link "3" at bounding box center [830, 329] width 14 height 14
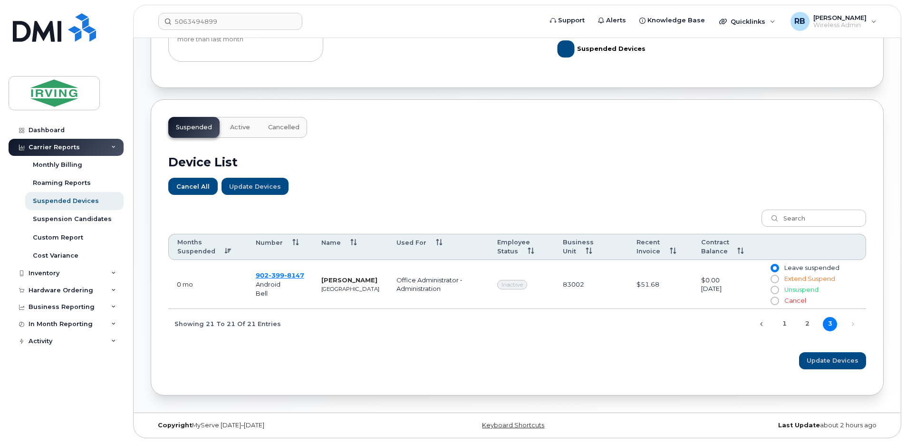
scroll to position [229, 0]
click at [785, 326] on link "1" at bounding box center [784, 324] width 14 height 14
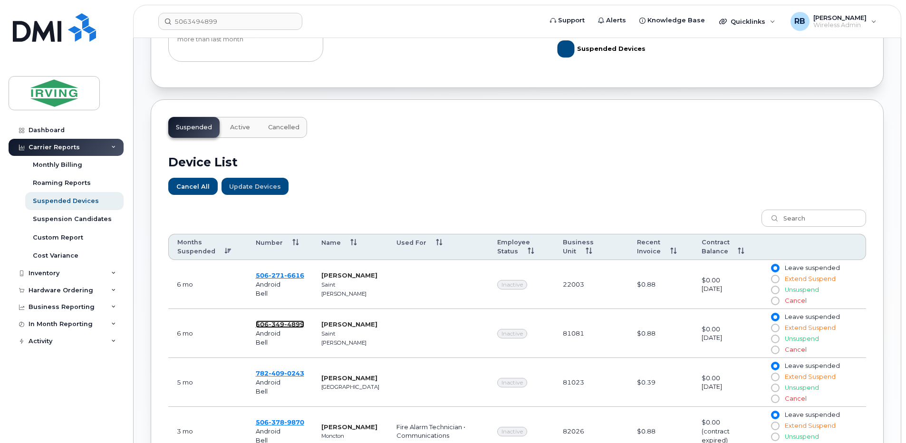
click at [284, 323] on span "349" at bounding box center [277, 324] width 16 height 8
click at [272, 324] on span "349" at bounding box center [277, 324] width 16 height 8
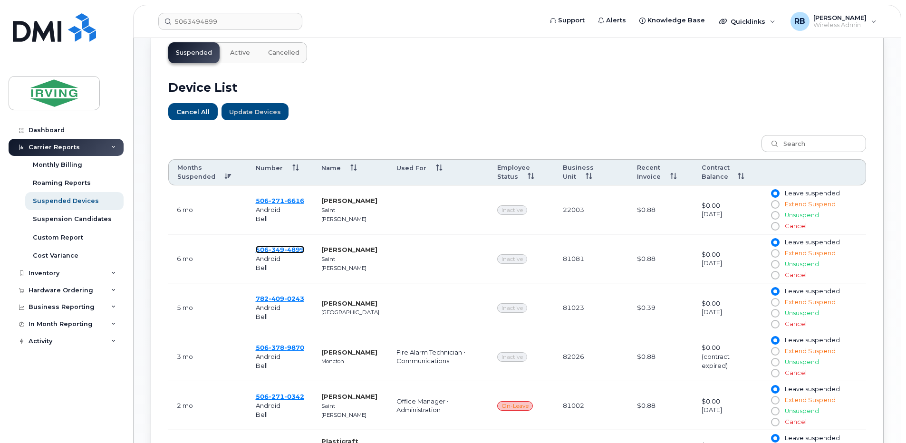
scroll to position [356, 0]
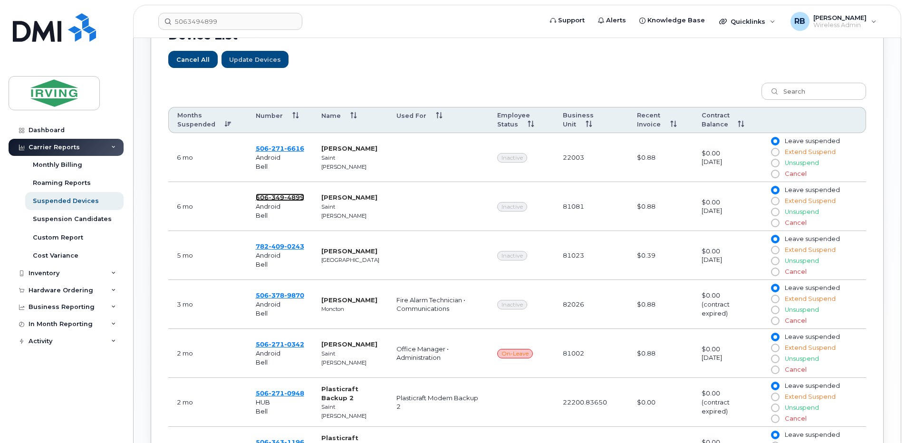
click at [278, 199] on span "349" at bounding box center [277, 198] width 16 height 8
click at [281, 149] on span "271" at bounding box center [277, 149] width 16 height 8
click at [46, 292] on div "Hardware Ordering" at bounding box center [61, 291] width 65 height 8
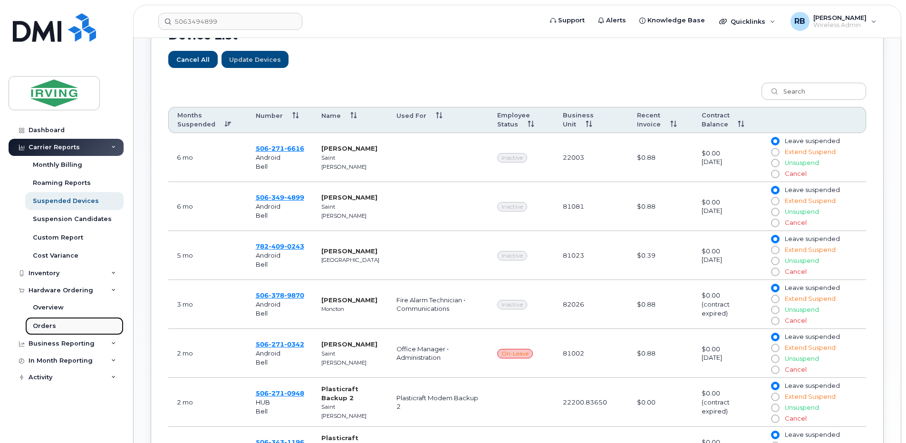
click at [44, 329] on div "Orders" at bounding box center [44, 326] width 23 height 9
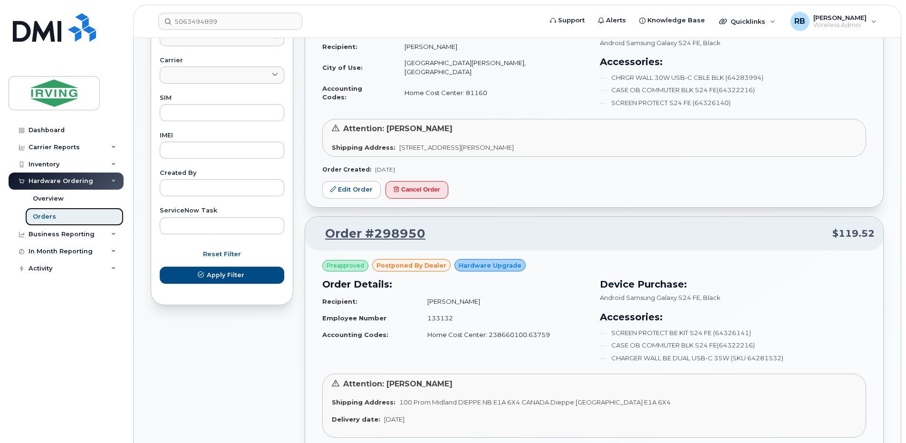
scroll to position [444, 0]
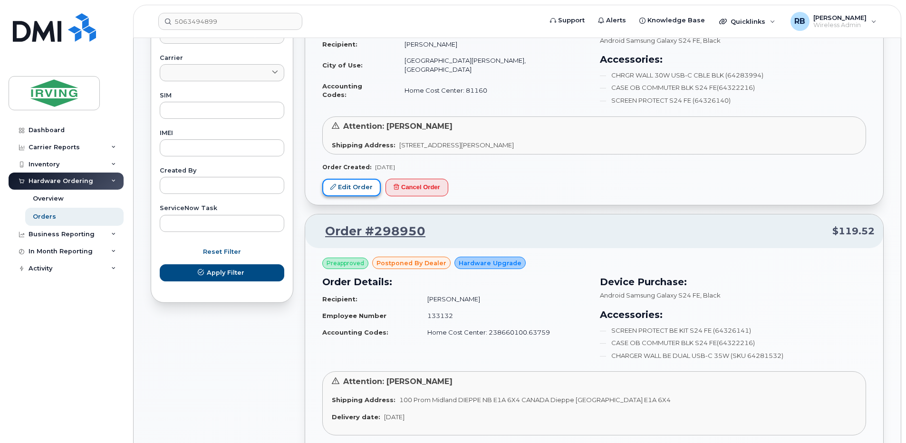
click at [343, 186] on link "Edit Order" at bounding box center [351, 188] width 58 height 18
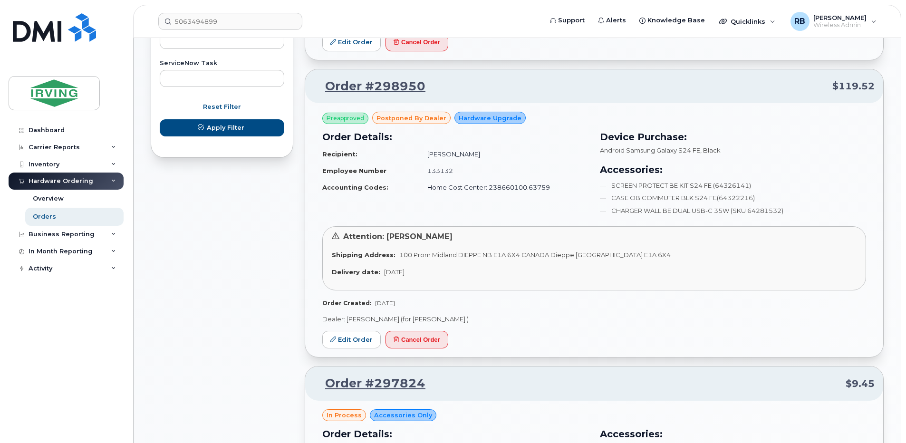
scroll to position [571, 0]
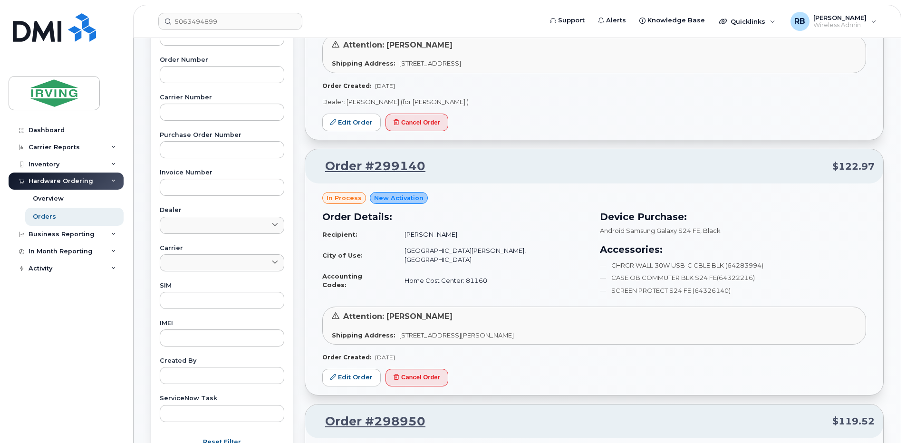
scroll to position [0, 0]
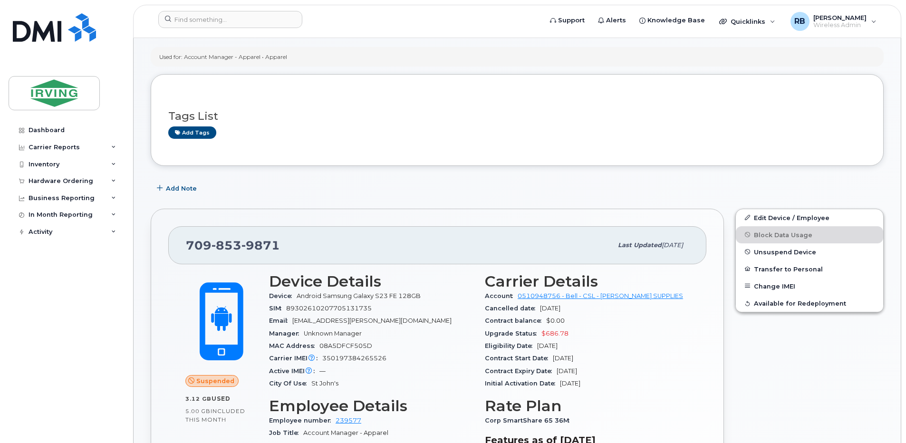
scroll to position [127, 0]
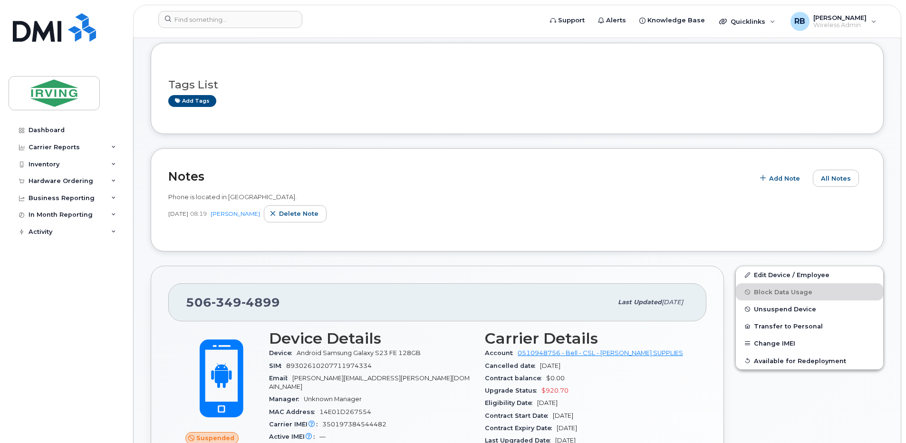
scroll to position [190, 0]
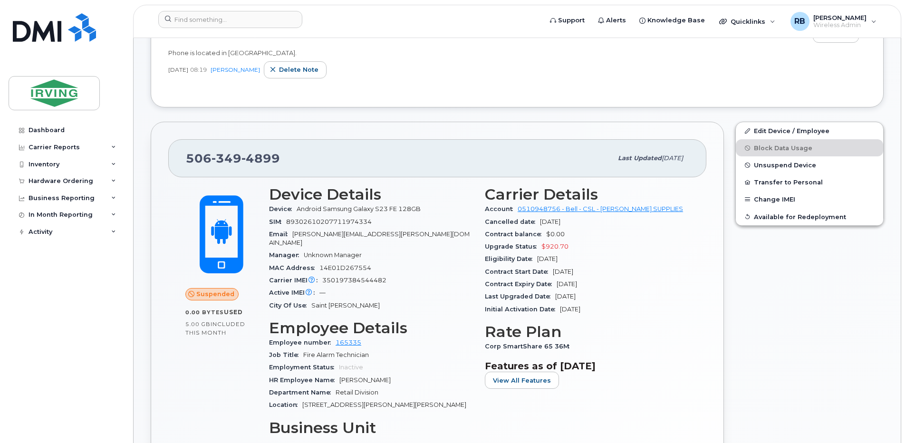
click at [357, 277] on span "350197384544482" at bounding box center [354, 280] width 64 height 7
copy span "350197384544482"
click at [193, 20] on input at bounding box center [230, 19] width 144 height 17
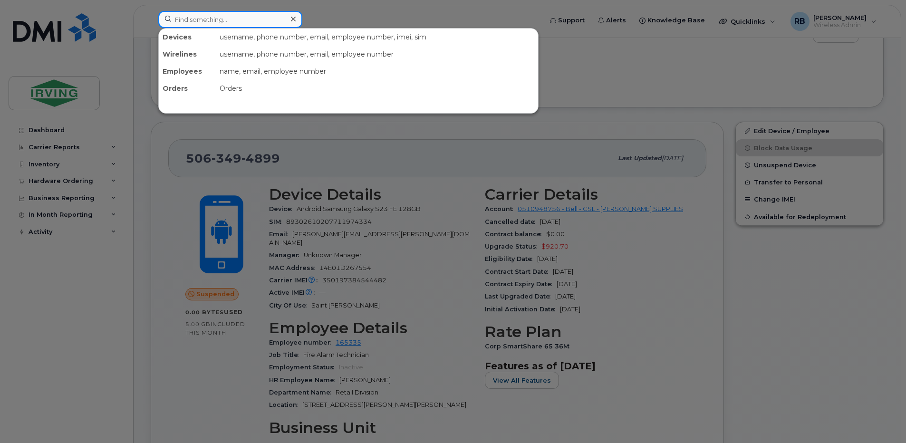
paste input "350197384544482"
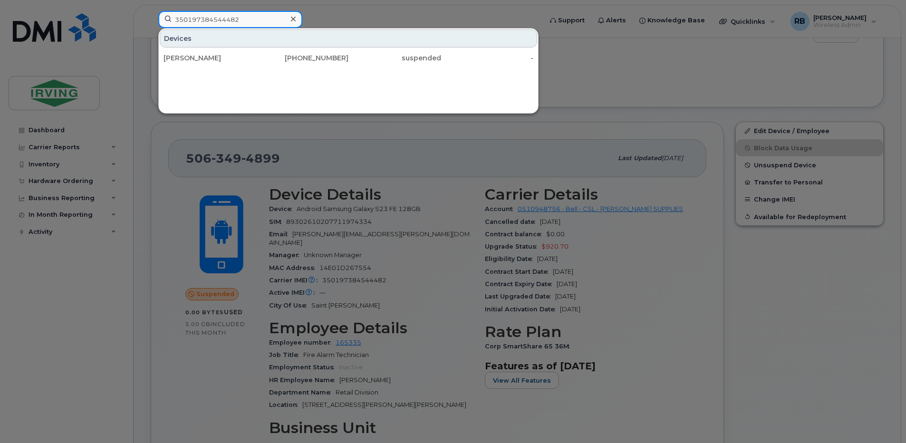
type input "350197384544482"
click at [144, 55] on div at bounding box center [453, 221] width 906 height 443
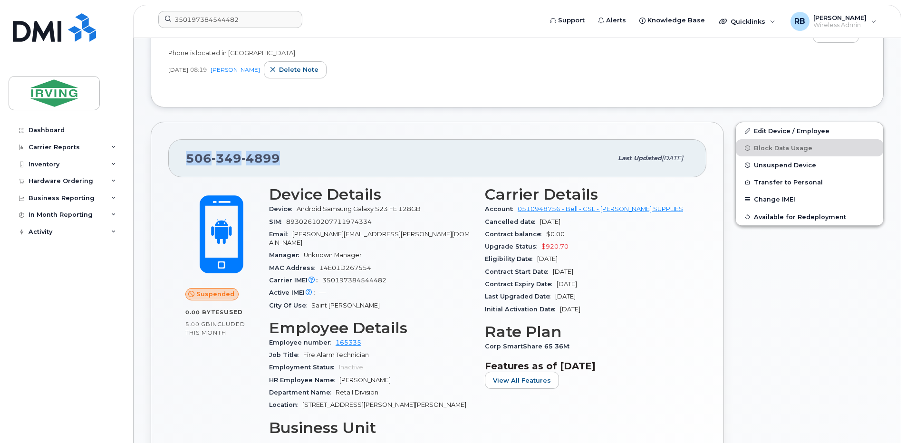
drag, startPoint x: 276, startPoint y: 155, endPoint x: 188, endPoint y: 155, distance: 88.0
click at [188, 155] on span "[PHONE_NUMBER]" at bounding box center [233, 158] width 94 height 14
copy span "[PHONE_NUMBER]"
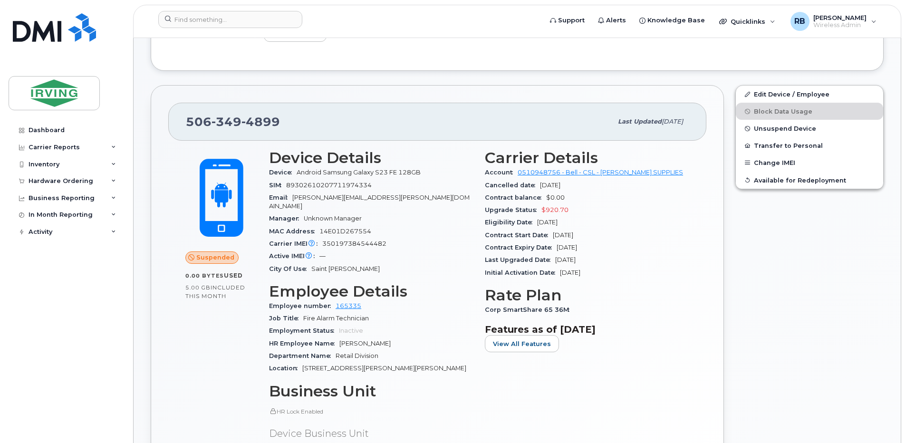
scroll to position [253, 0]
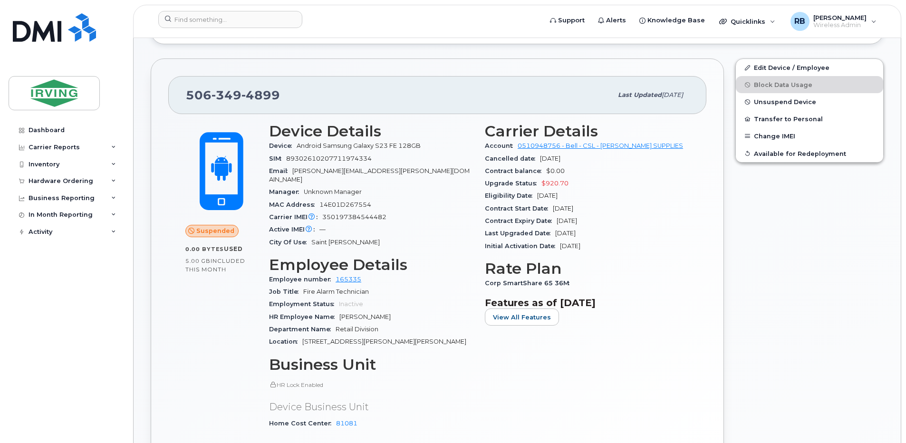
click at [260, 98] on span "4899" at bounding box center [261, 95] width 39 height 14
drag, startPoint x: 278, startPoint y: 93, endPoint x: 188, endPoint y: 92, distance: 89.4
click at [188, 92] on span "506 349 4899" at bounding box center [233, 95] width 94 height 14
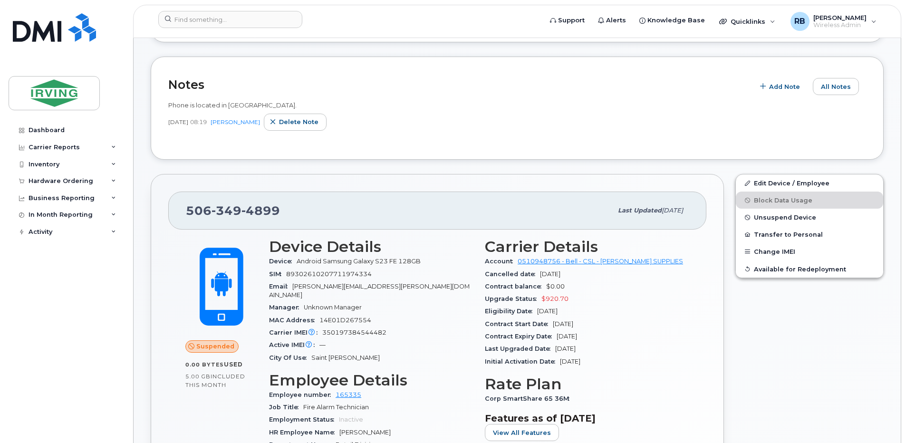
scroll to position [0, 0]
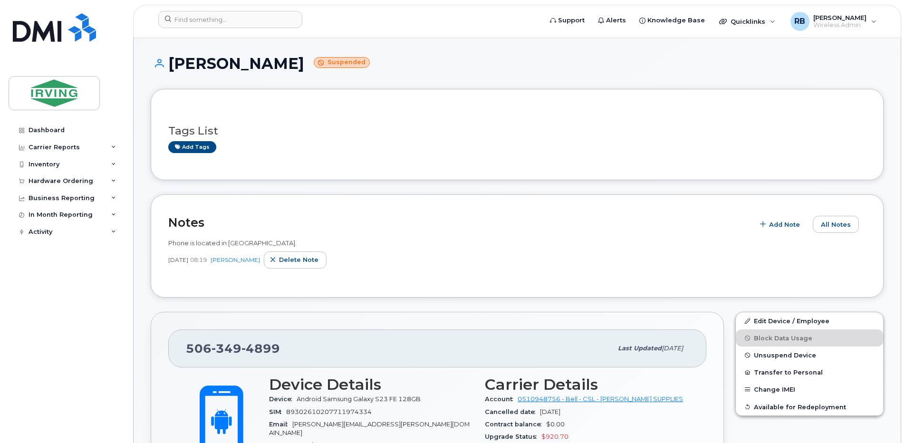
drag, startPoint x: 76, startPoint y: 294, endPoint x: 90, endPoint y: 281, distance: 19.2
click at [76, 294] on div "Dashboard Carrier Reports Monthly Billing Roaming Reports Suspended Devices Sus…" at bounding box center [67, 275] width 117 height 307
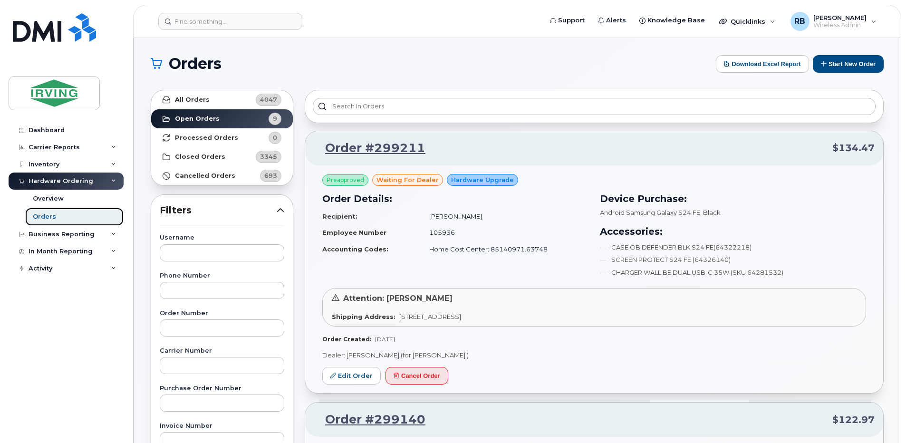
click at [48, 217] on div "Orders" at bounding box center [44, 217] width 23 height 9
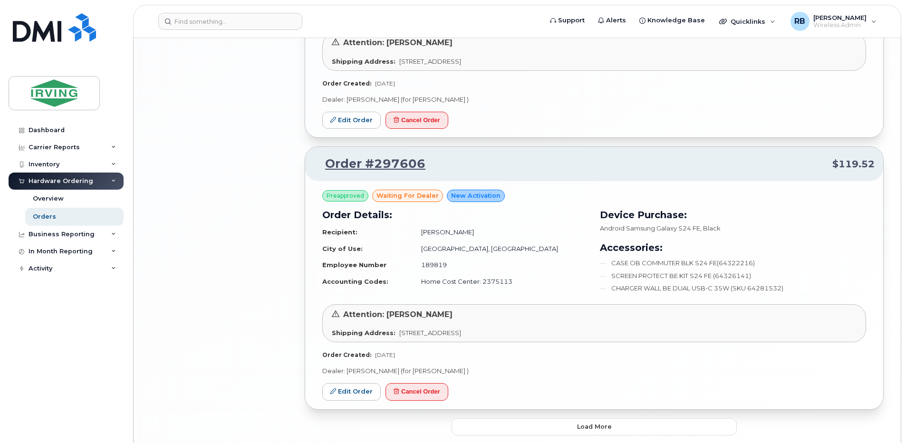
scroll to position [1806, 0]
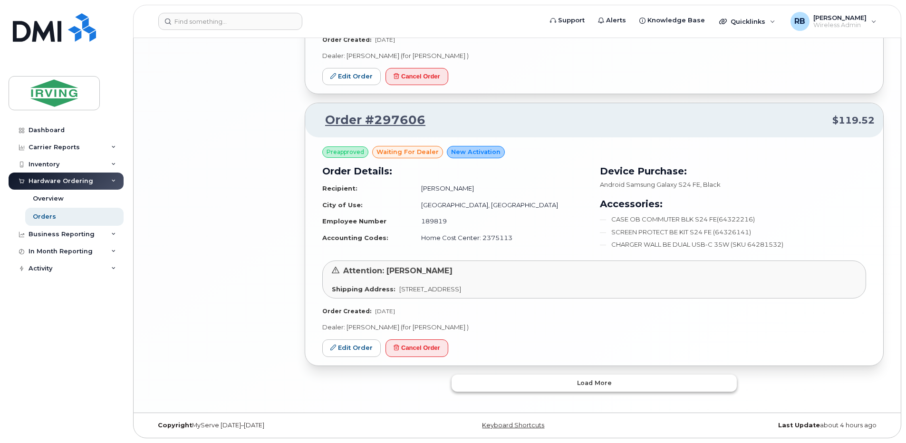
click at [545, 385] on button "Load more" at bounding box center [594, 383] width 285 height 17
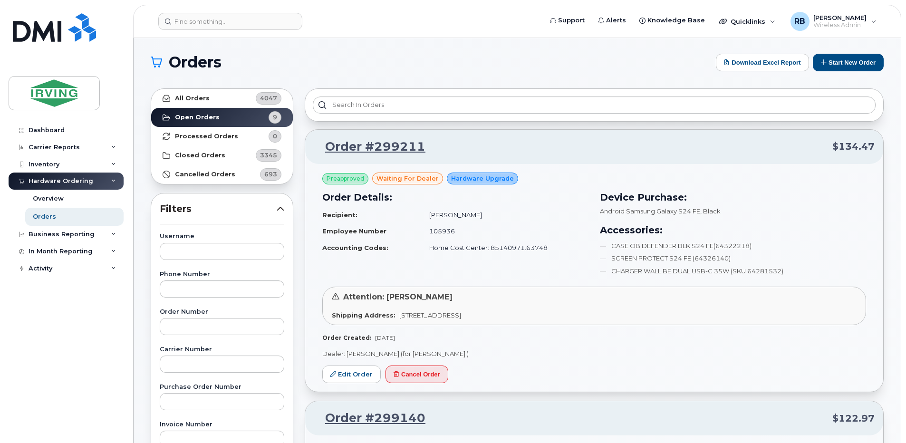
scroll to position [0, 0]
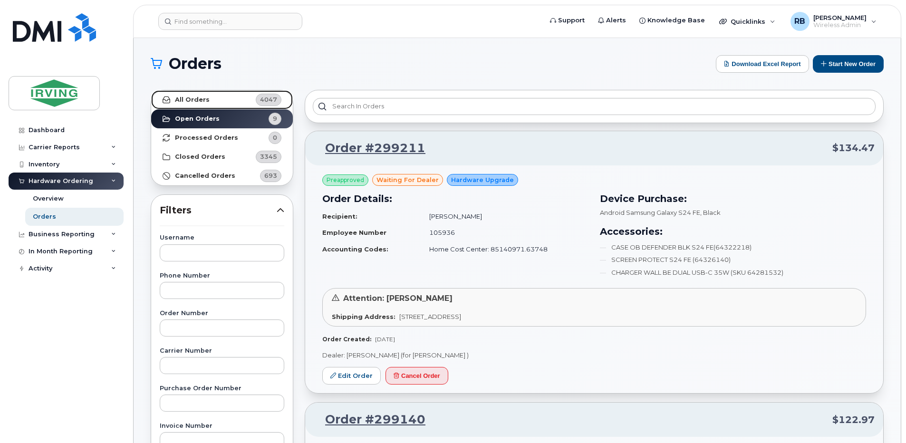
click at [198, 99] on strong "All Orders" at bounding box center [192, 100] width 35 height 8
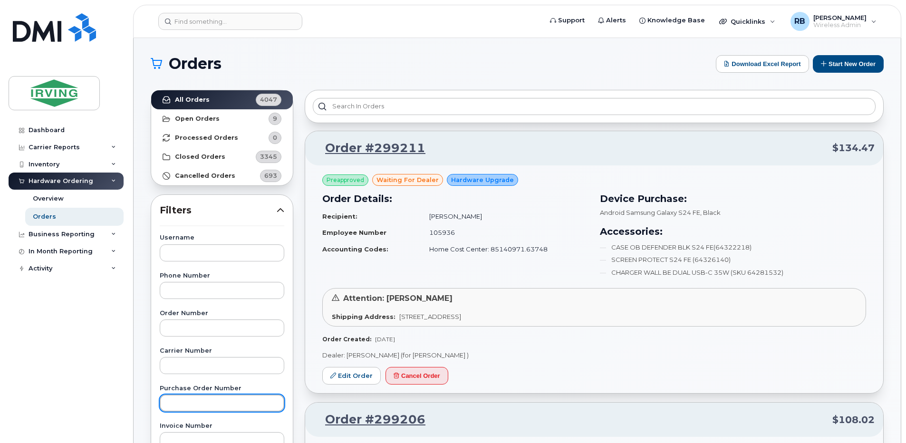
click at [191, 406] on input "text" at bounding box center [222, 403] width 125 height 17
paste input "943995"
type input "943995"
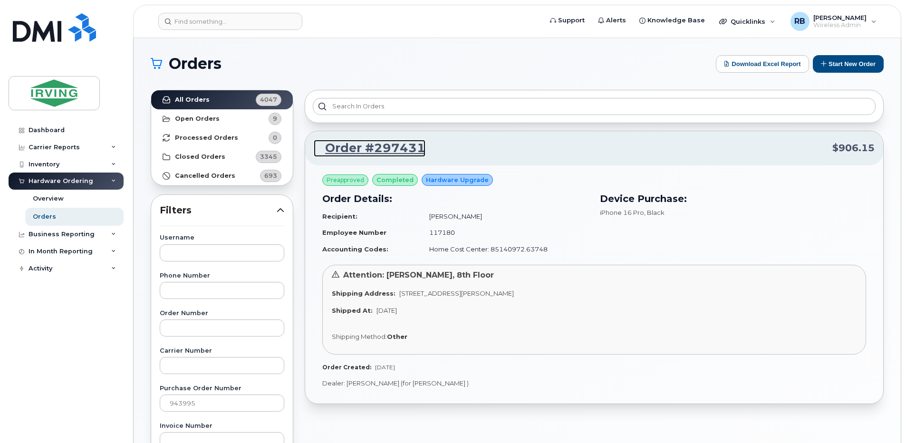
click at [339, 147] on link "Order #297431" at bounding box center [370, 148] width 112 height 17
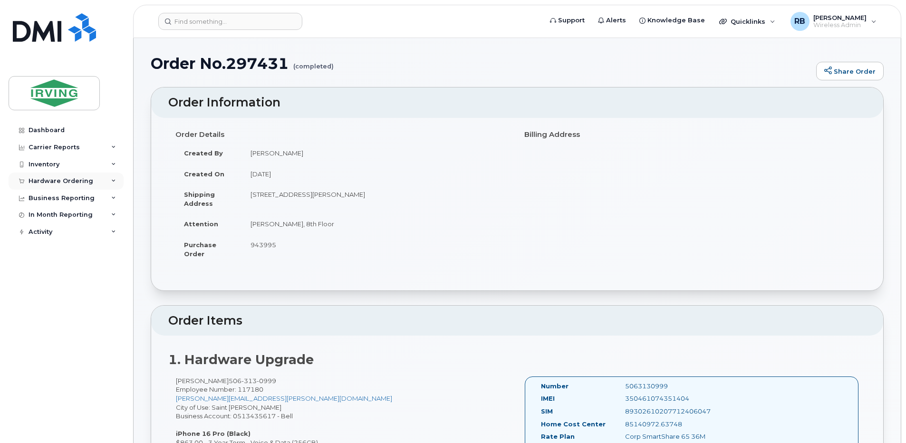
click at [72, 183] on div "Hardware Ordering" at bounding box center [61, 181] width 65 height 8
click at [53, 217] on div "Orders" at bounding box center [44, 217] width 23 height 9
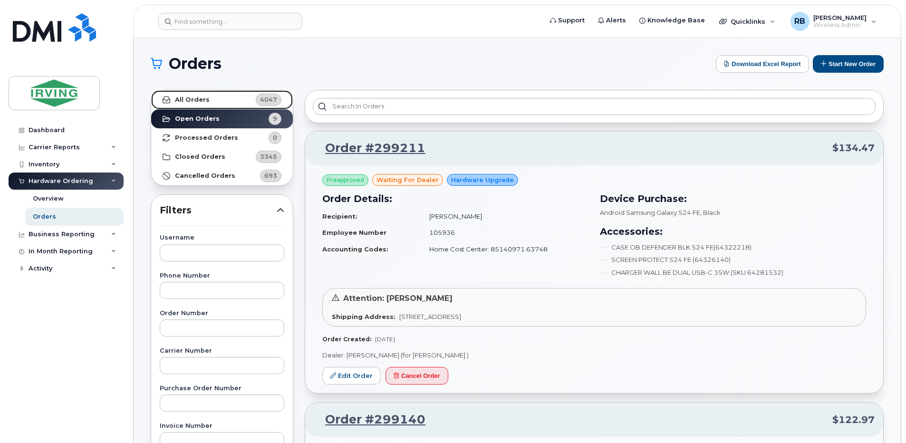
click at [189, 100] on strong "All Orders" at bounding box center [192, 100] width 35 height 8
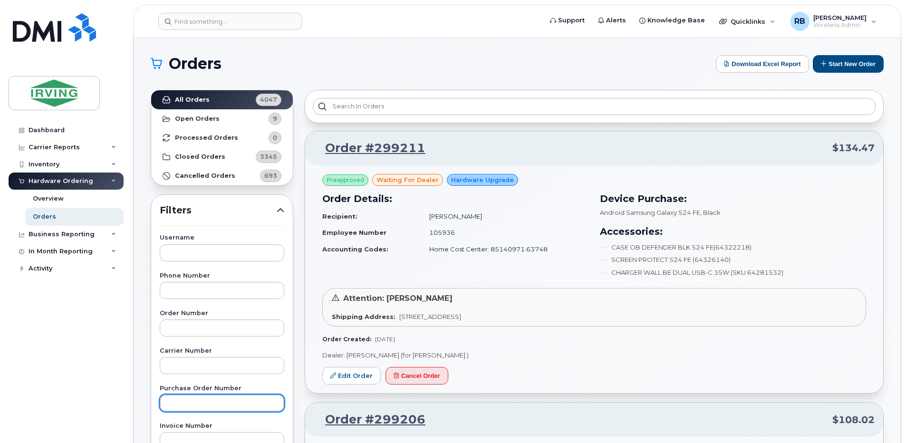
click at [192, 405] on input "text" at bounding box center [222, 403] width 125 height 17
paste input "944517"
type input "944517"
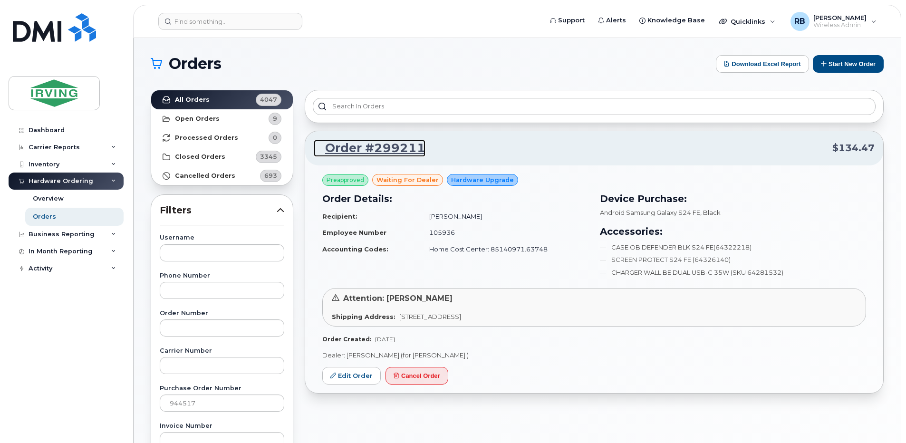
click at [345, 149] on link "Order #299211" at bounding box center [370, 148] width 112 height 17
click at [354, 147] on link "Order #299211" at bounding box center [370, 148] width 112 height 17
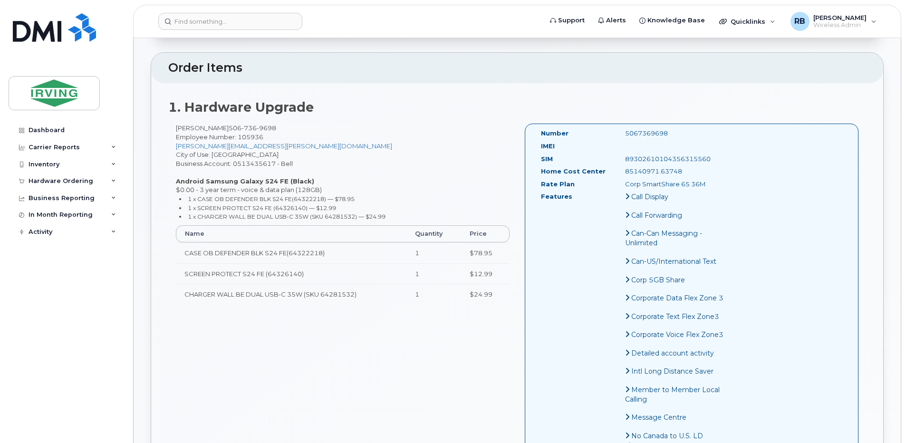
scroll to position [190, 0]
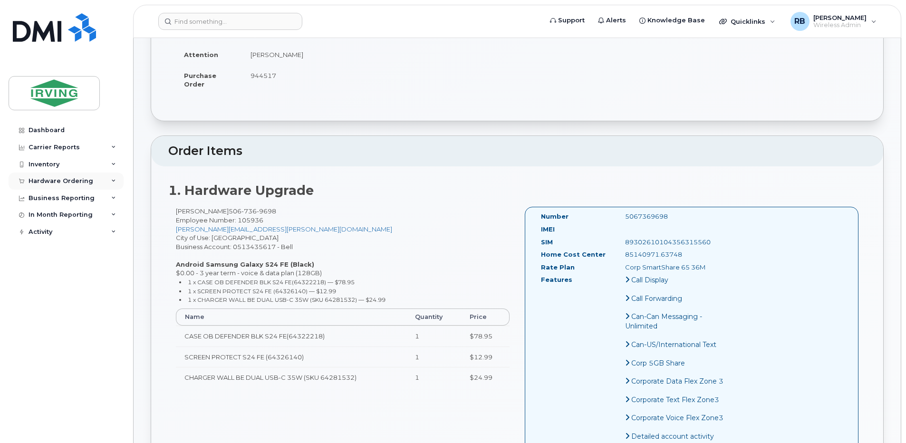
click at [77, 178] on div "Hardware Ordering" at bounding box center [61, 181] width 65 height 8
click at [50, 216] on div "Orders" at bounding box center [44, 217] width 23 height 9
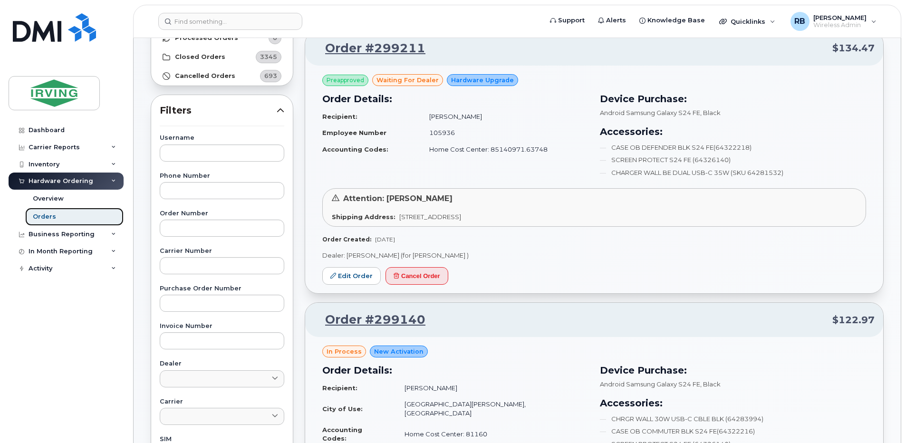
scroll to position [127, 0]
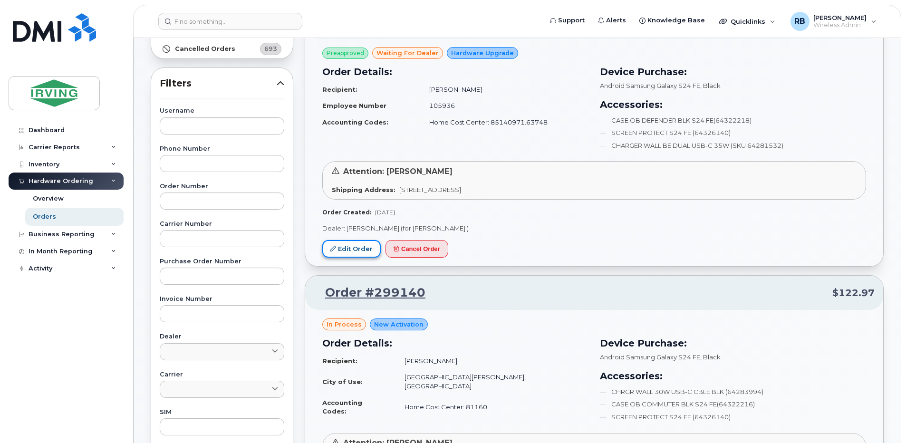
click at [358, 245] on link "Edit Order" at bounding box center [351, 249] width 58 height 18
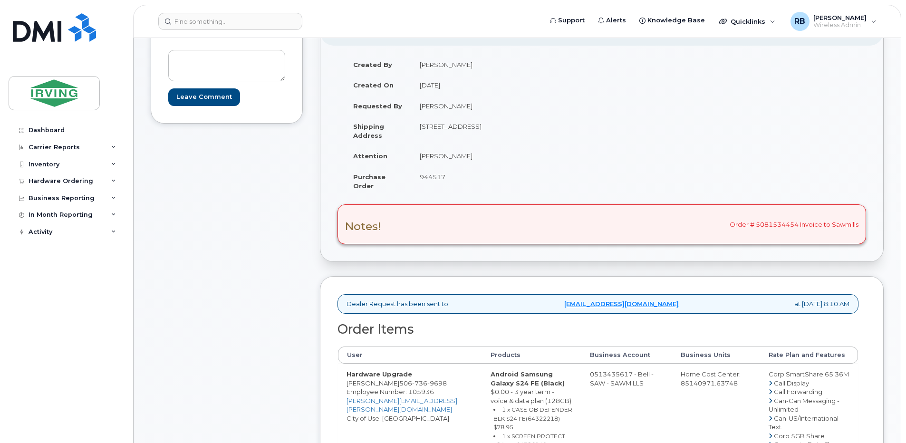
scroll to position [127, 0]
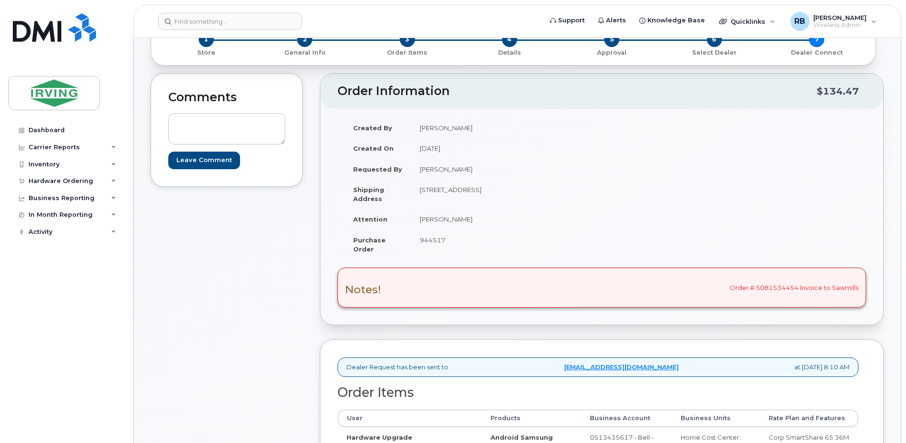
scroll to position [0, 0]
